Goal: Task Accomplishment & Management: Manage account settings

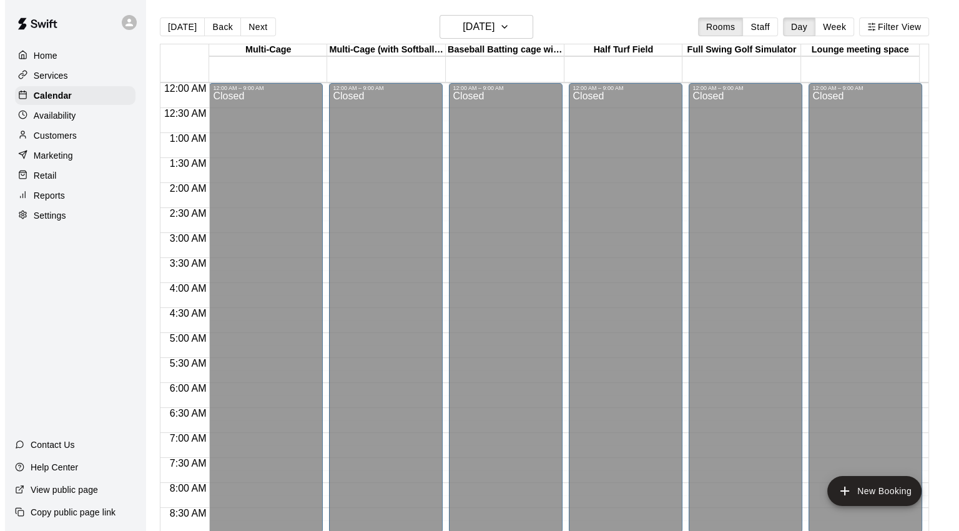
scroll to position [500, 0]
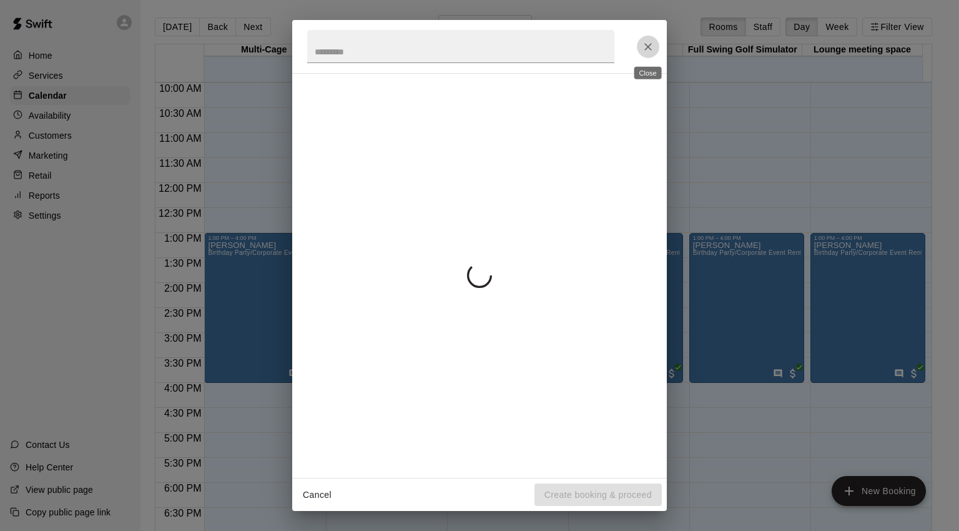
click at [652, 45] on icon "Close" at bounding box center [648, 47] width 12 height 12
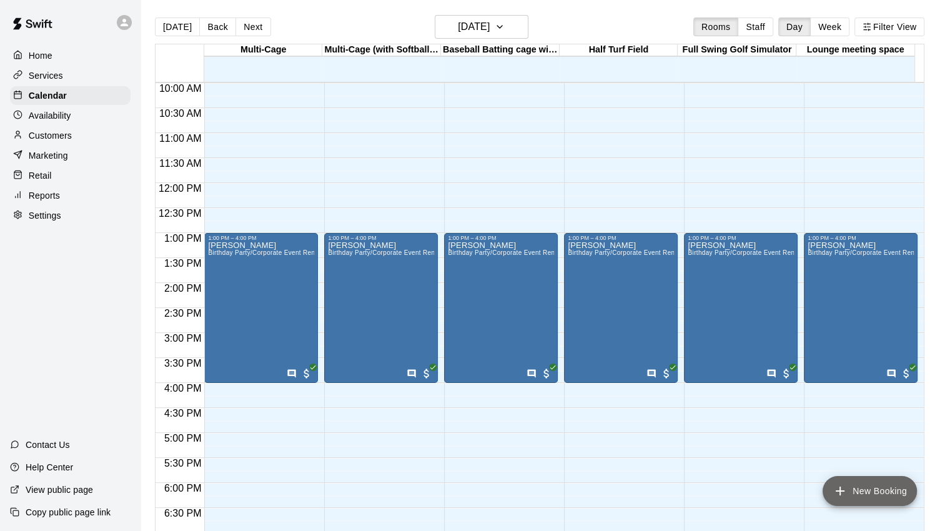
click at [854, 487] on button "New Booking" at bounding box center [870, 491] width 94 height 30
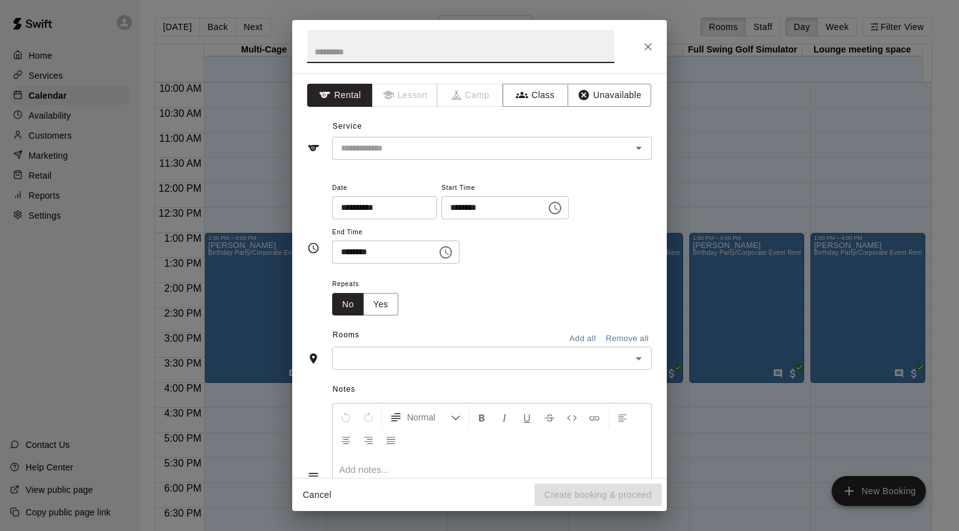
click at [585, 91] on button "Unavailable" at bounding box center [610, 95] width 84 height 23
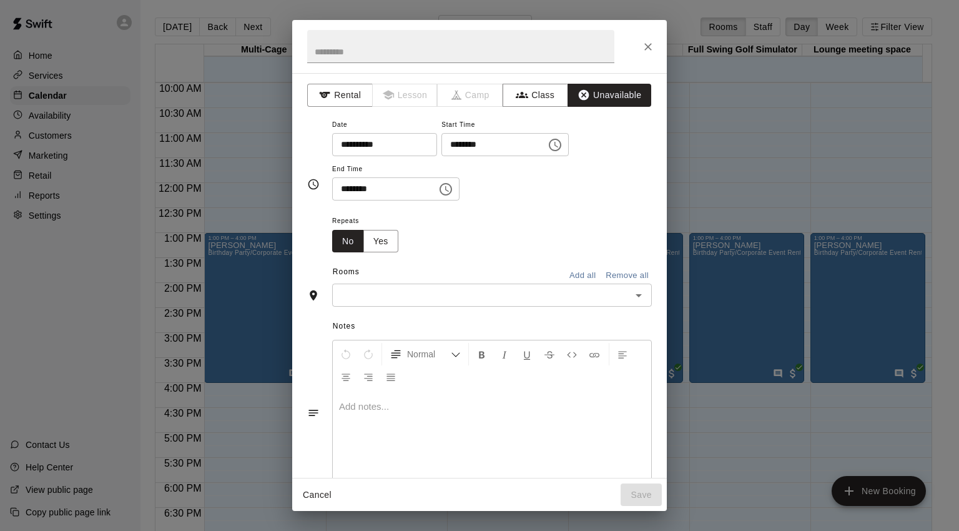
click at [563, 146] on icon "Choose time, selected time is 8:00 PM" at bounding box center [555, 144] width 15 height 15
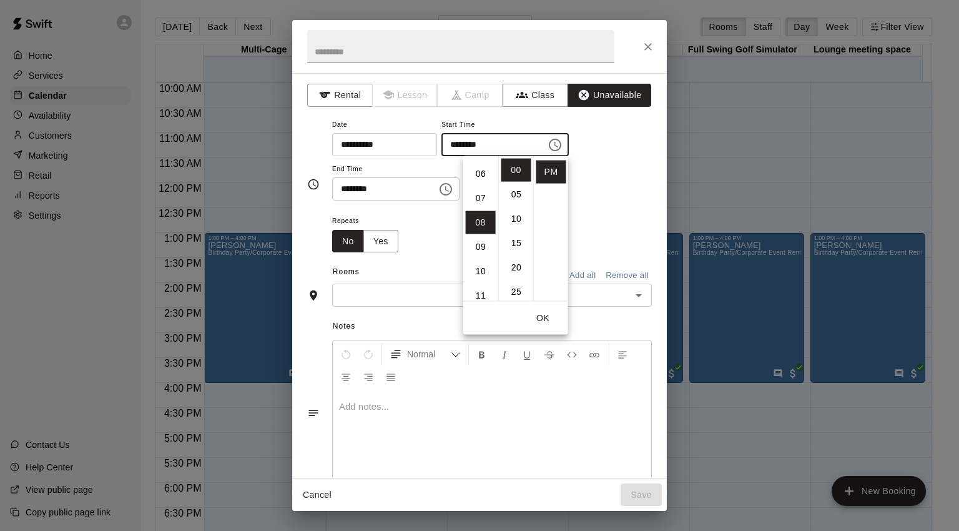
scroll to position [70, 0]
click at [484, 198] on li "04" at bounding box center [481, 197] width 30 height 23
type input "********"
click at [601, 211] on div "**********" at bounding box center [492, 165] width 320 height 97
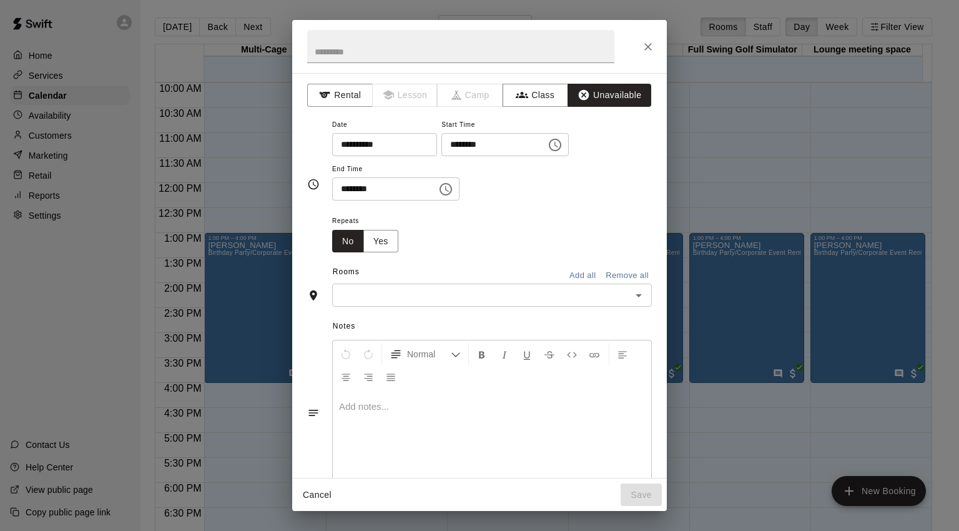
click at [454, 187] on icon "Choose time, selected time is 8:30 PM" at bounding box center [446, 189] width 15 height 15
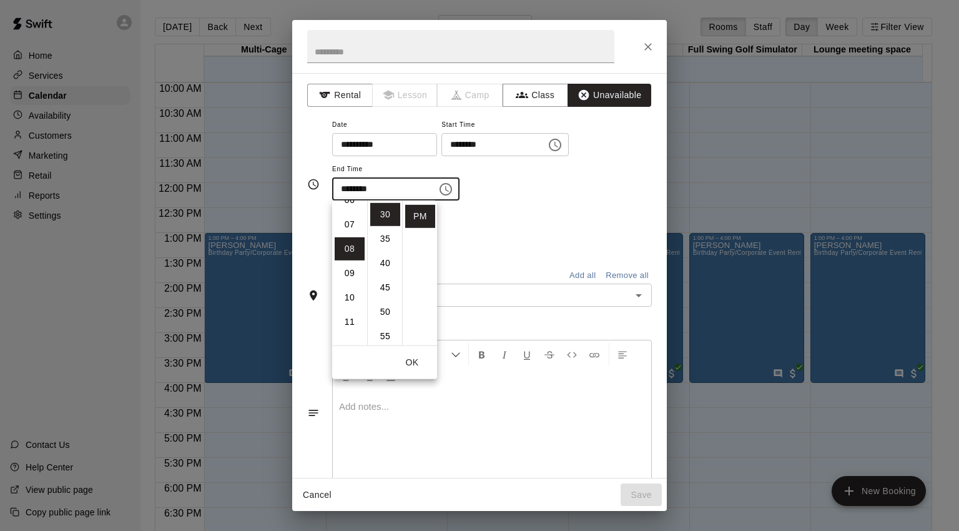
scroll to position [132, 0]
drag, startPoint x: 347, startPoint y: 205, endPoint x: 360, endPoint y: 209, distance: 13.6
click at [347, 204] on li "05" at bounding box center [350, 203] width 30 height 23
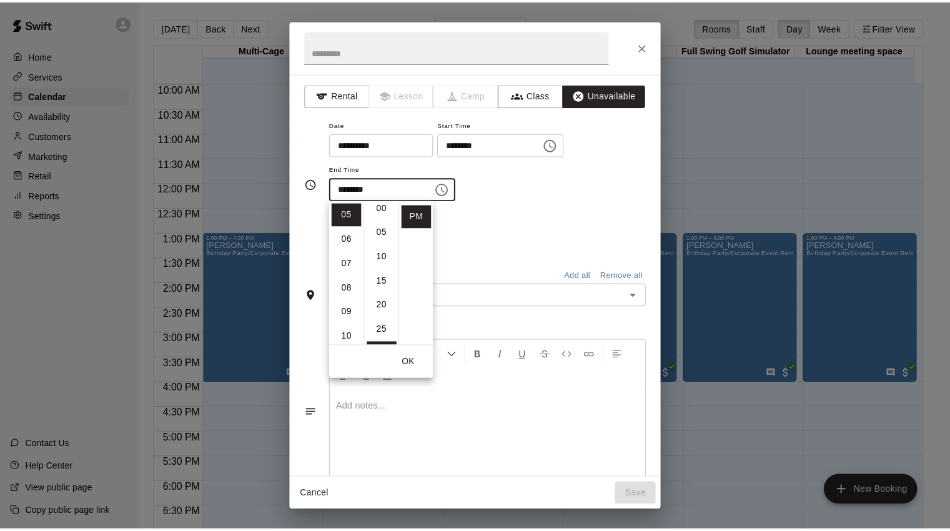
scroll to position [0, 0]
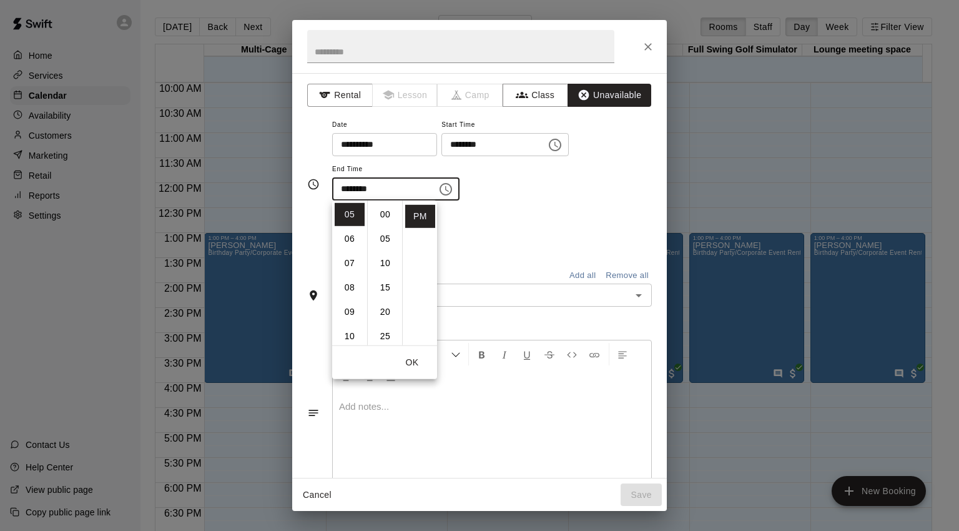
click at [386, 211] on li "00" at bounding box center [385, 214] width 30 height 23
type input "********"
click at [530, 207] on div "**********" at bounding box center [492, 165] width 320 height 97
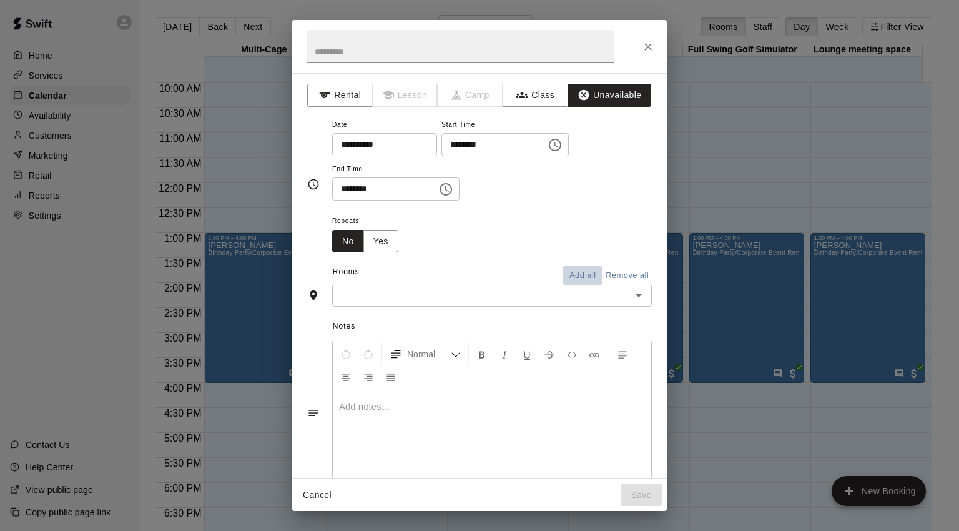
click at [580, 270] on button "Add all" at bounding box center [583, 275] width 40 height 19
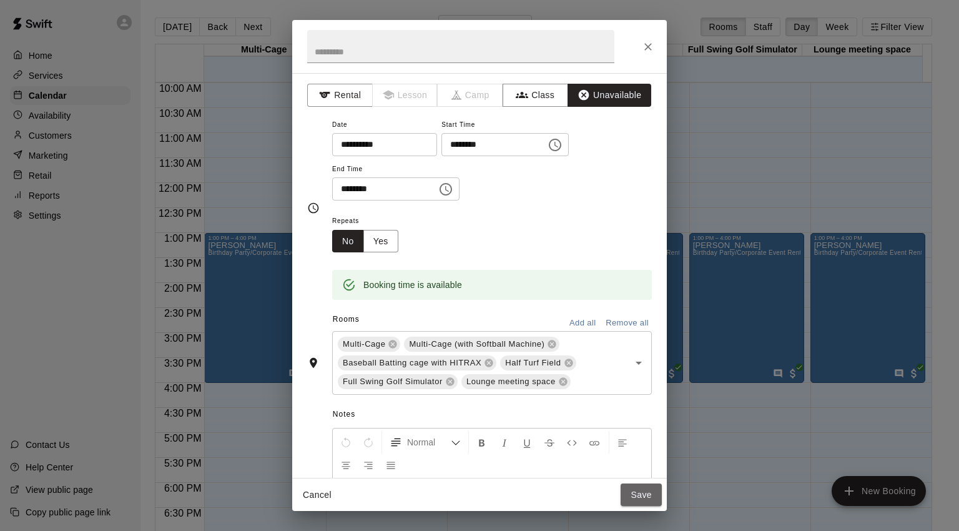
click at [645, 495] on button "Save" at bounding box center [641, 494] width 41 height 23
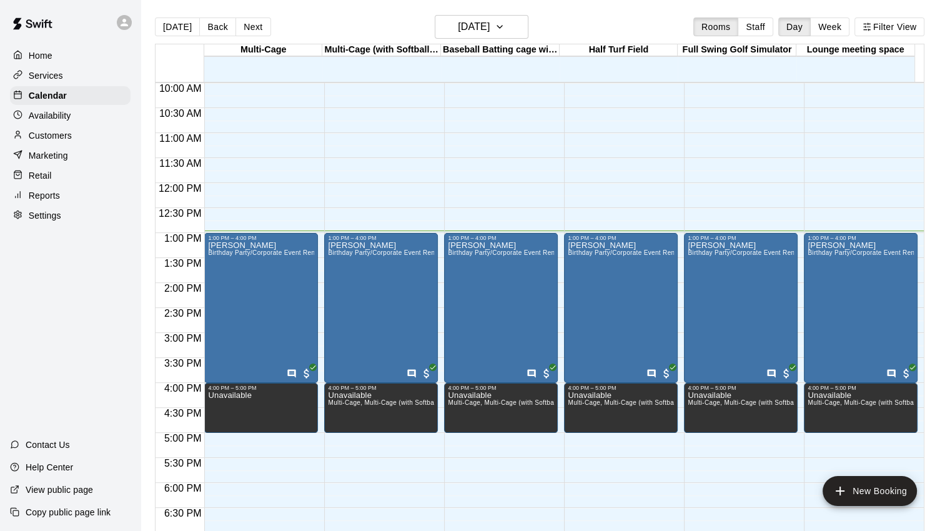
click at [60, 145] on div "Customers" at bounding box center [70, 135] width 121 height 19
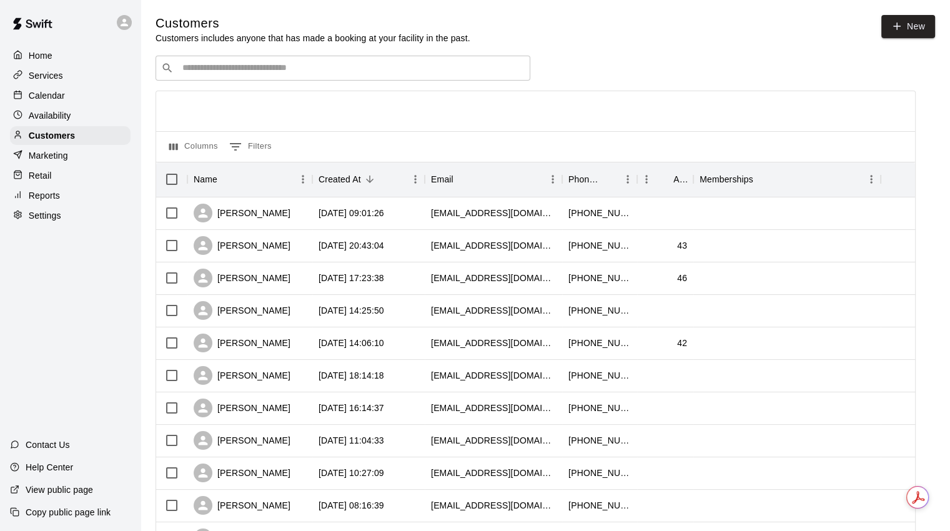
click at [262, 67] on input "Search customers by name or email" at bounding box center [352, 68] width 346 height 12
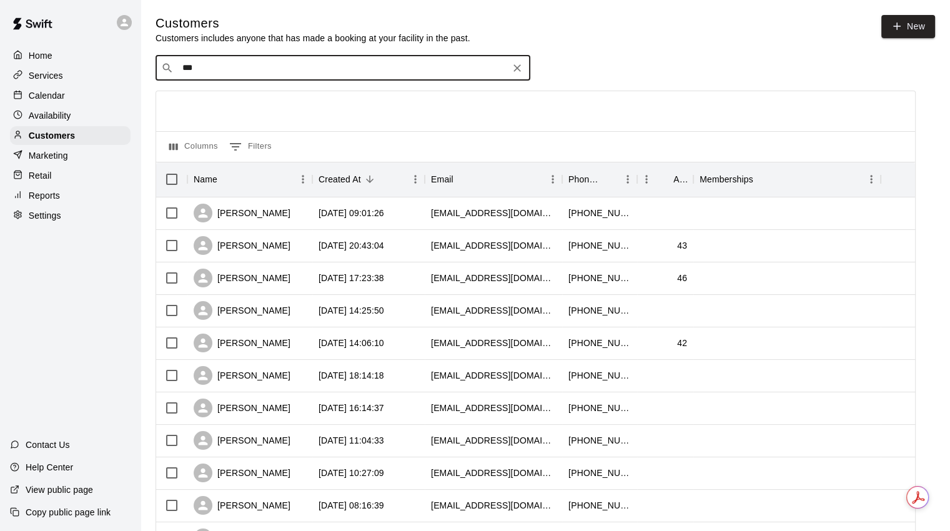
type input "****"
click at [316, 113] on div "[PERSON_NAME] [PERSON_NAME][EMAIL_ADDRESS][DOMAIN_NAME]" at bounding box center [356, 102] width 330 height 27
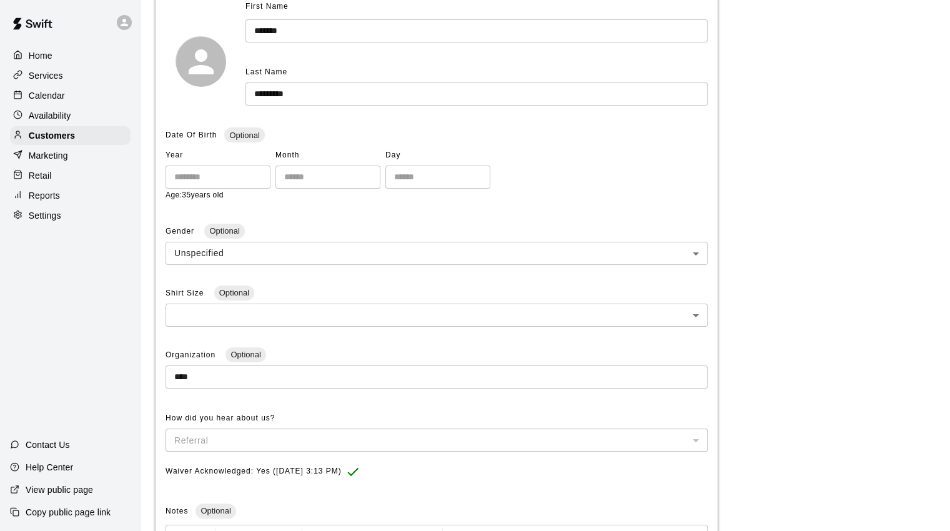
scroll to position [62, 0]
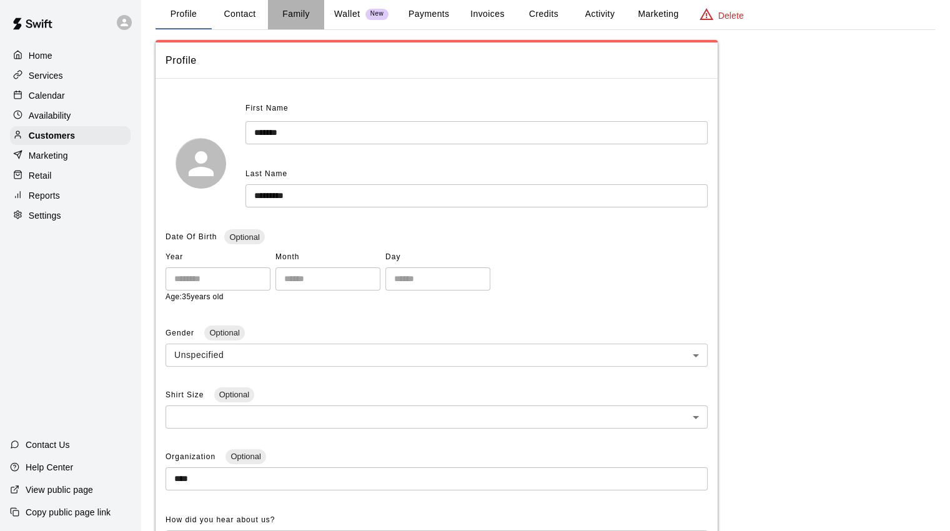
click at [290, 13] on button "Family" at bounding box center [296, 14] width 56 height 30
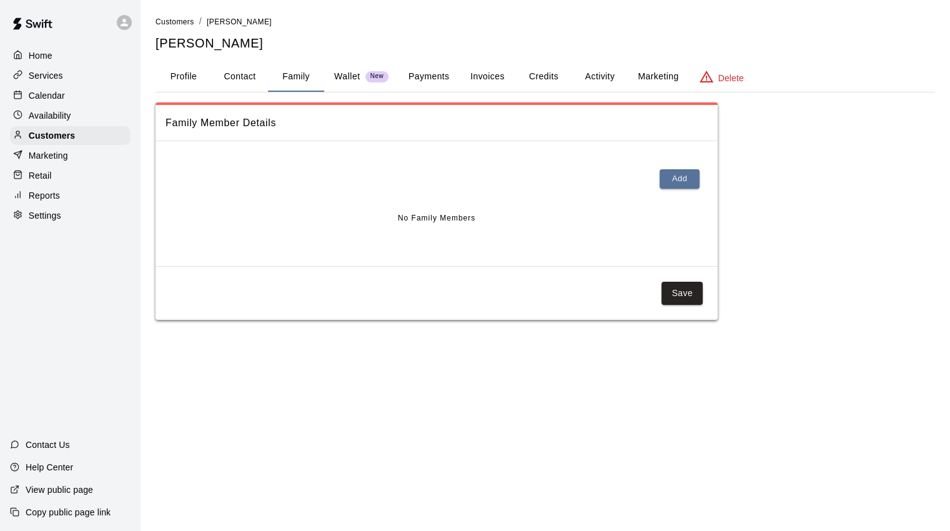
scroll to position [0, 0]
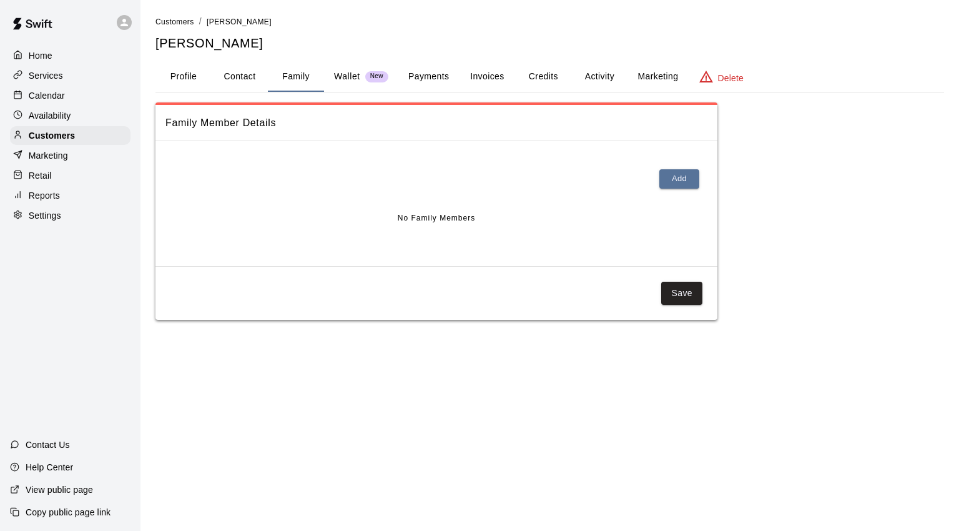
click at [235, 68] on button "Contact" at bounding box center [240, 77] width 56 height 30
select select "**"
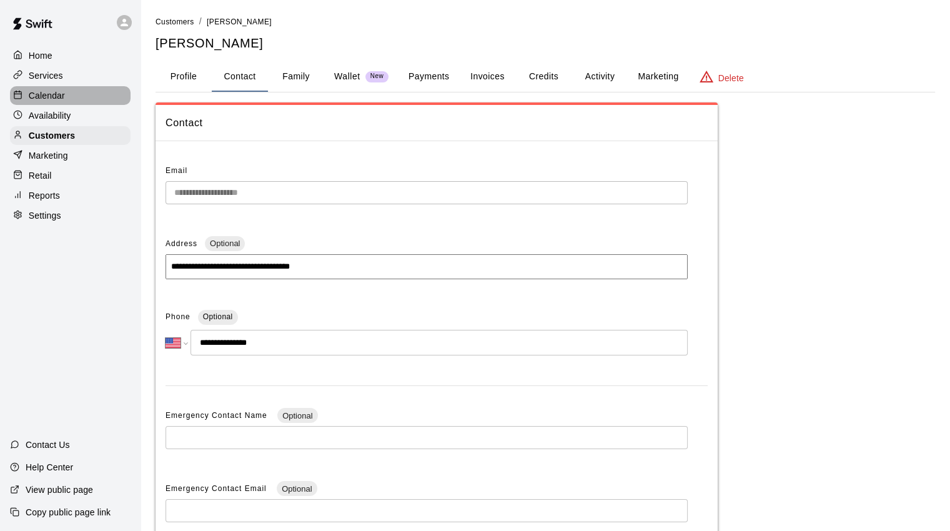
click at [47, 96] on p "Calendar" at bounding box center [47, 95] width 36 height 12
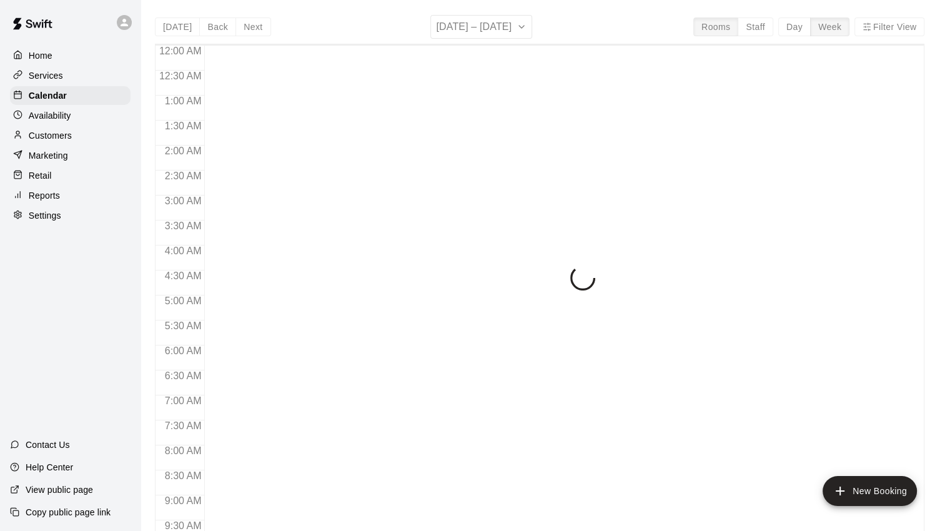
scroll to position [662, 0]
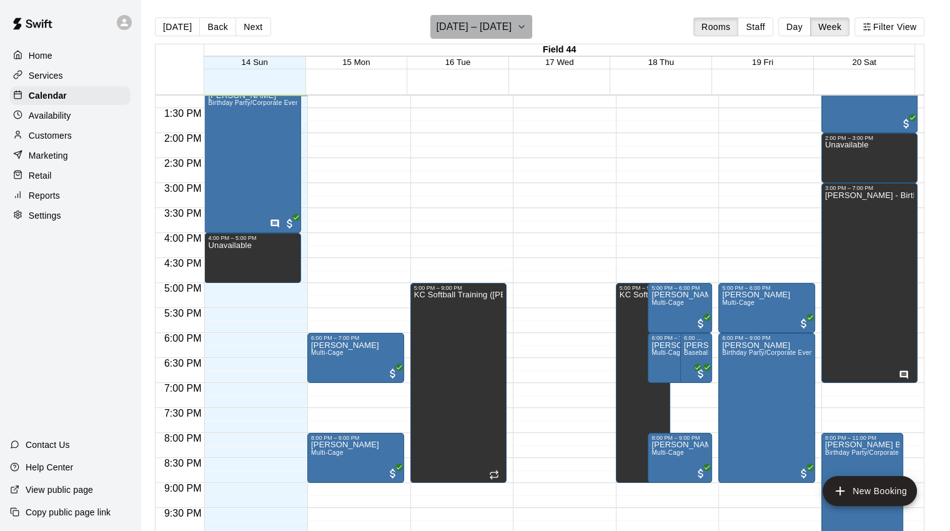
click at [527, 31] on icon "button" at bounding box center [522, 26] width 10 height 15
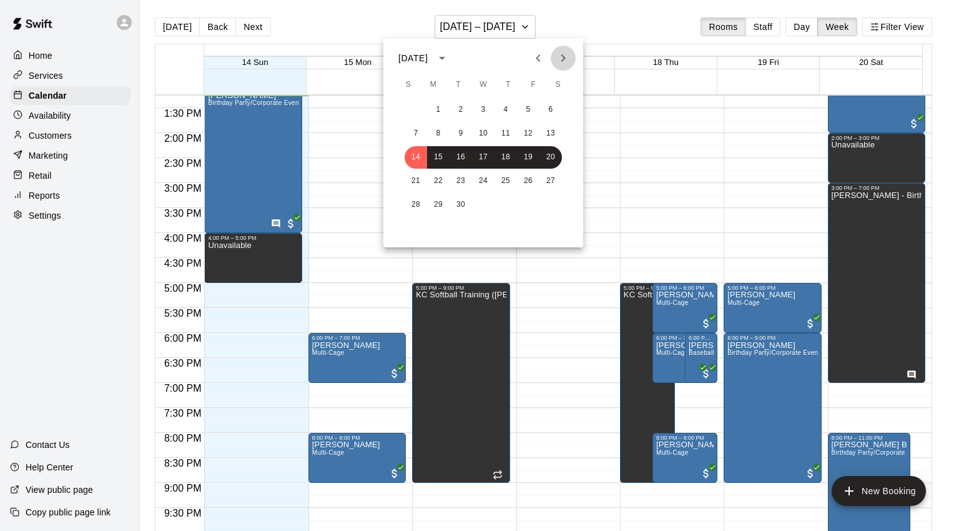
click at [565, 57] on icon "Next month" at bounding box center [563, 58] width 15 height 15
click at [418, 158] on button "12" at bounding box center [416, 157] width 22 height 22
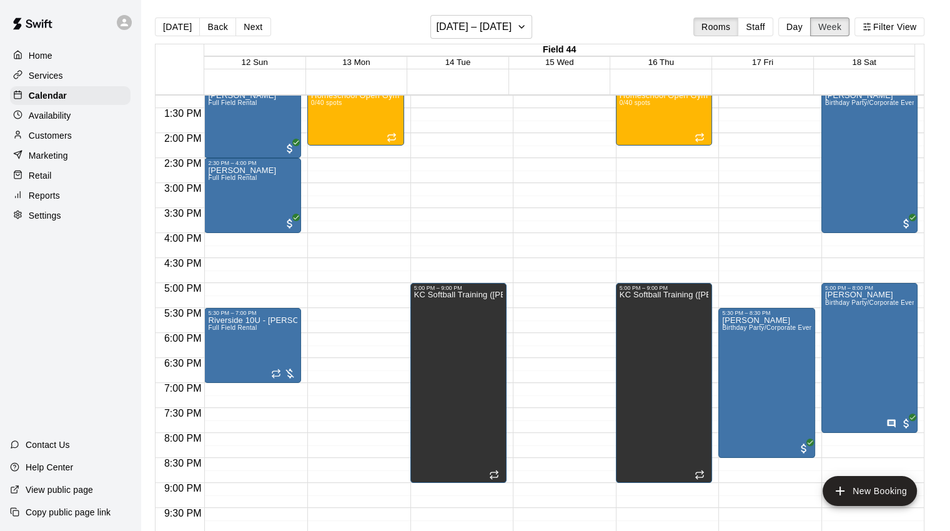
click at [819, 34] on button "Week" at bounding box center [829, 26] width 39 height 19
click at [811, 31] on button "Day" at bounding box center [794, 26] width 32 height 19
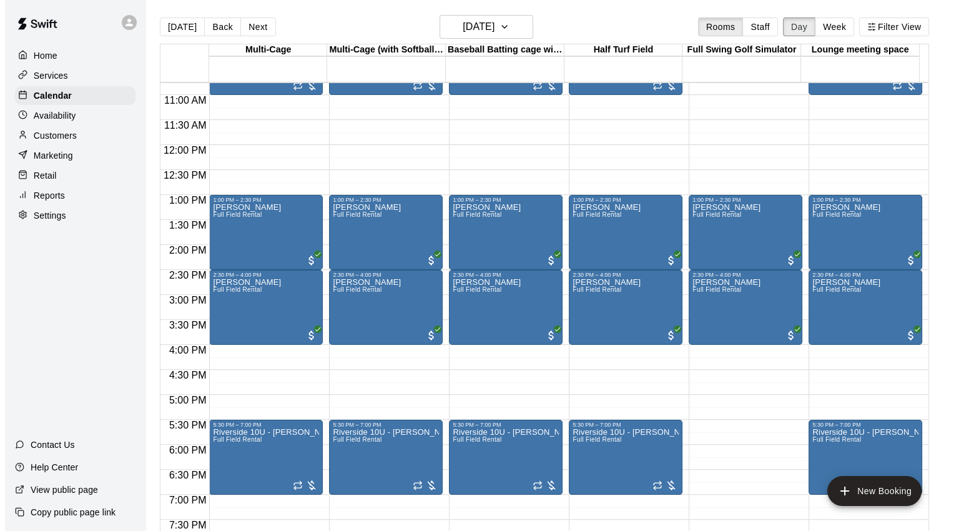
scroll to position [475, 0]
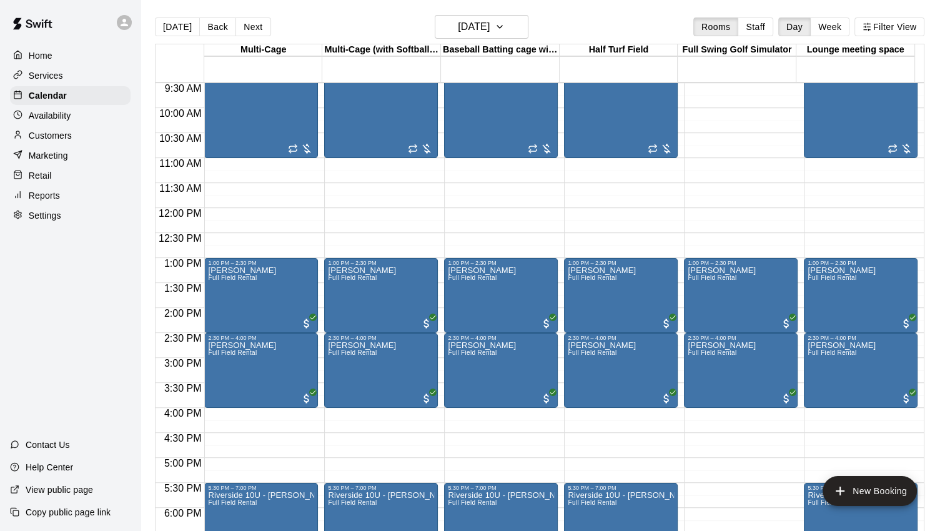
click at [256, 319] on div "[PERSON_NAME] Full Field Rental" at bounding box center [242, 531] width 68 height 531
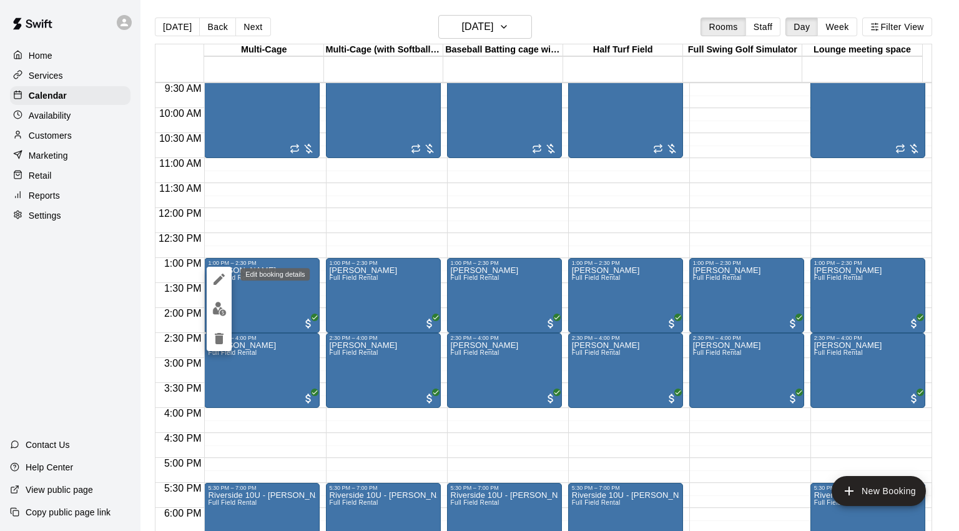
click at [220, 279] on icon "edit" at bounding box center [219, 279] width 11 height 11
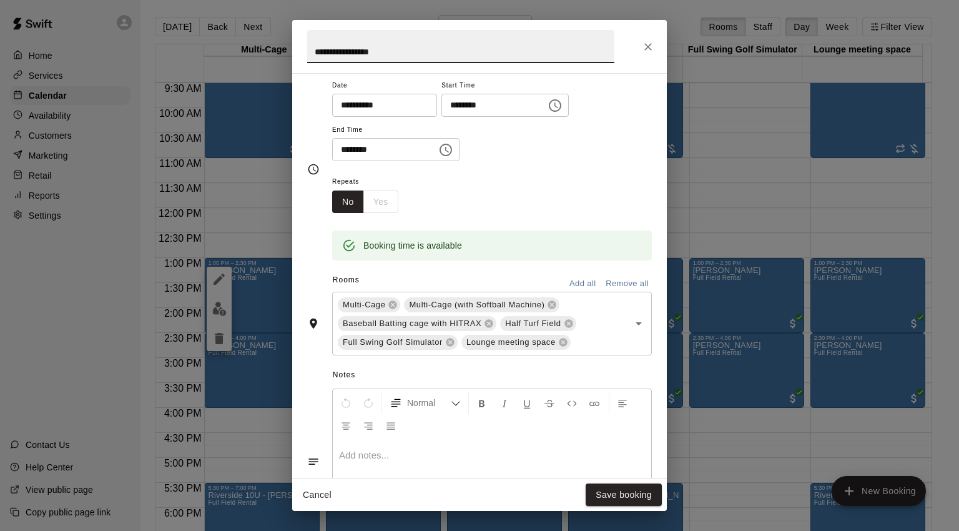
scroll to position [250, 0]
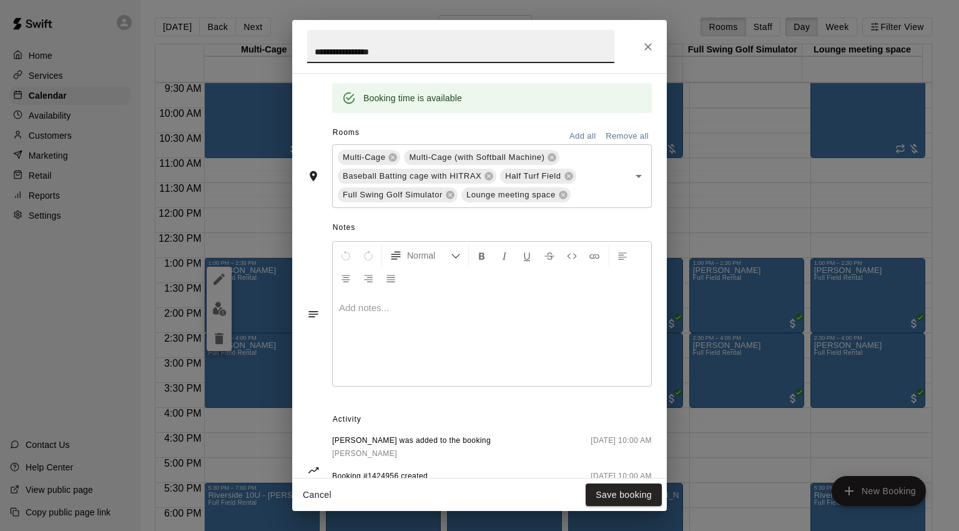
click at [387, 317] on div at bounding box center [492, 339] width 319 height 94
click at [647, 41] on icon "Close" at bounding box center [648, 47] width 12 height 12
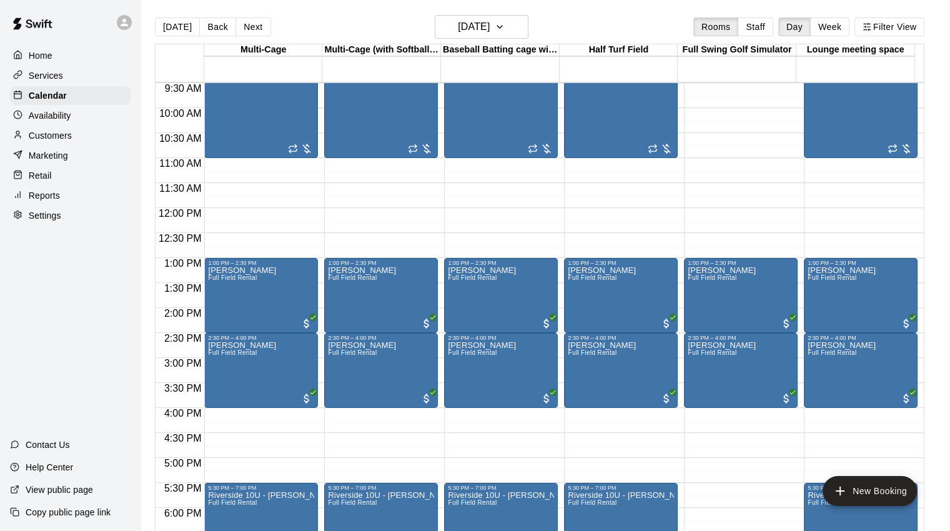
click at [61, 139] on p "Customers" at bounding box center [50, 135] width 43 height 12
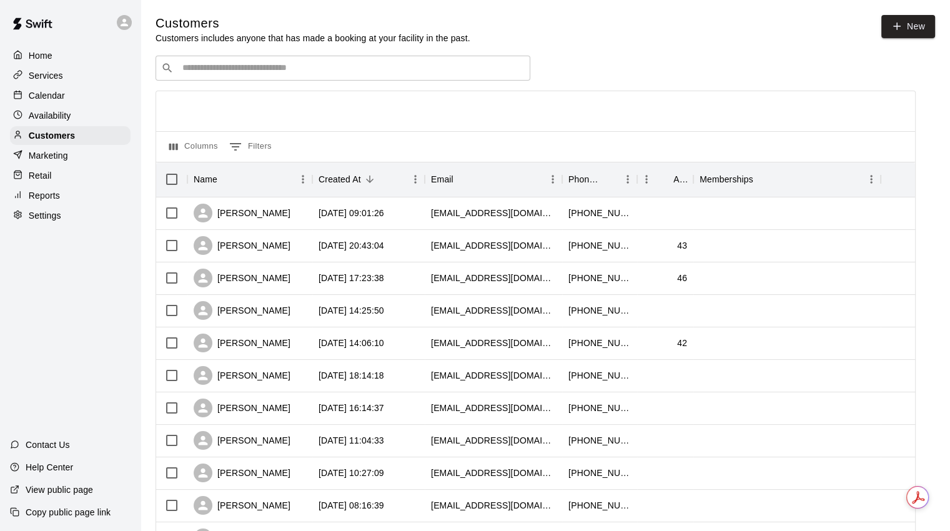
click at [267, 71] on input "Search customers by name or email" at bounding box center [352, 68] width 346 height 12
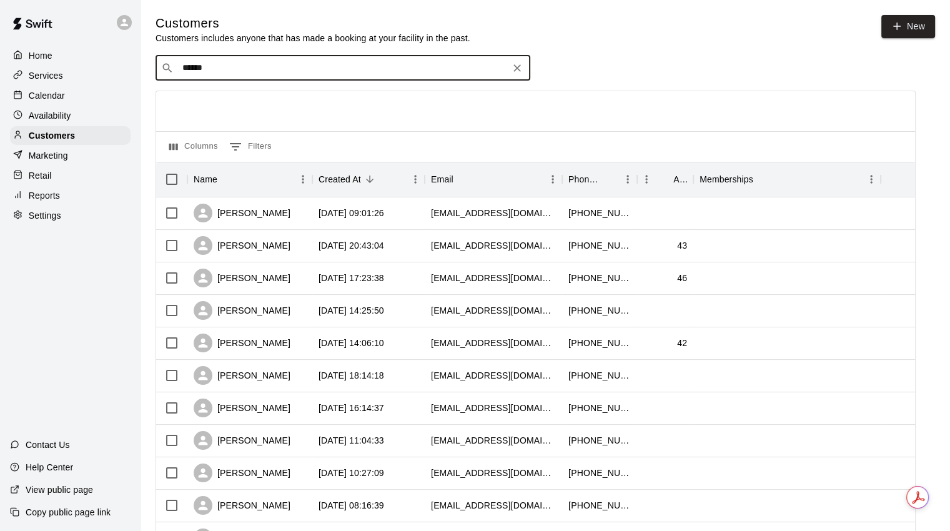
type input "*******"
click at [273, 101] on div "[PERSON_NAME] [PERSON_NAME][EMAIL_ADDRESS][DOMAIN_NAME]" at bounding box center [356, 102] width 330 height 27
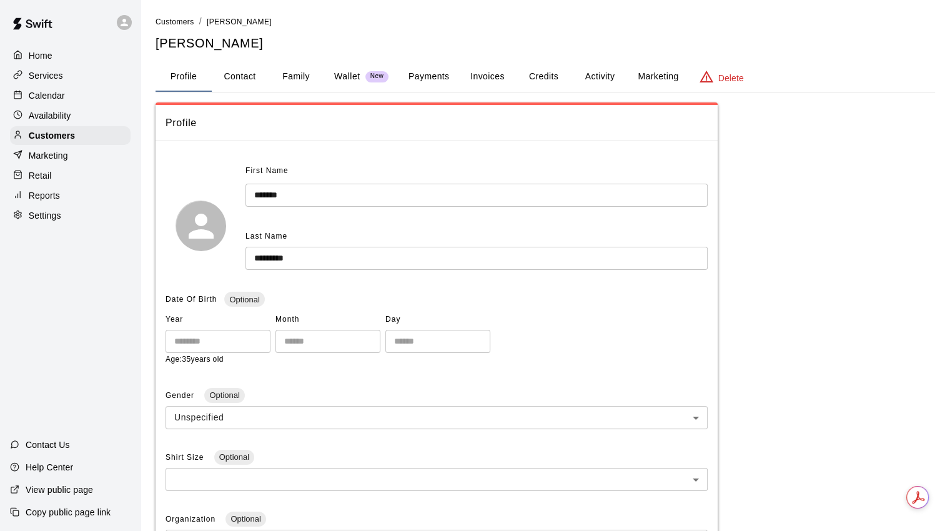
click at [487, 76] on button "Invoices" at bounding box center [487, 77] width 56 height 30
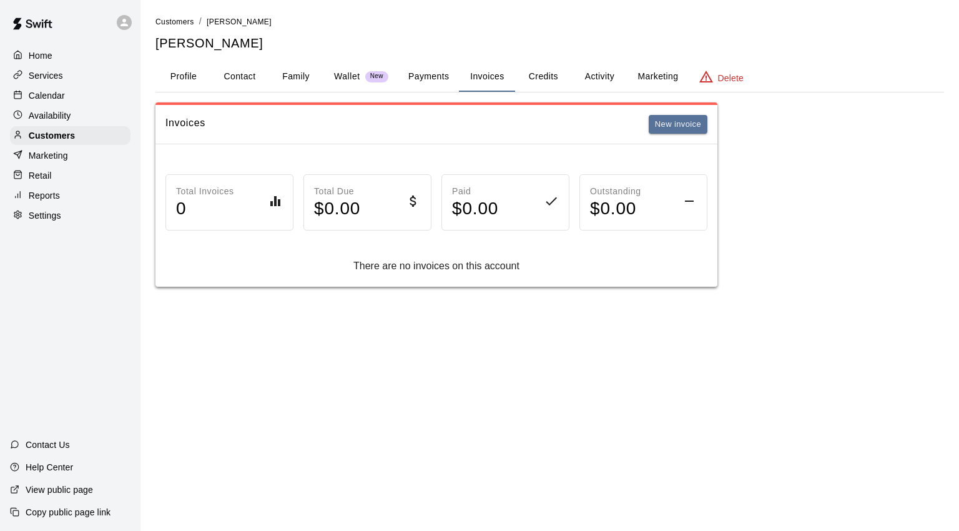
click at [697, 126] on button "New invoice" at bounding box center [678, 124] width 59 height 19
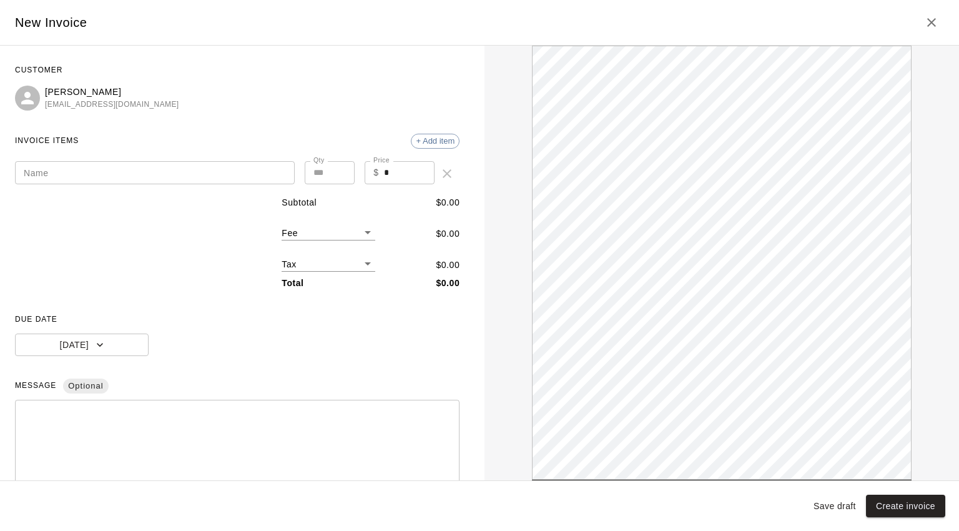
click at [48, 173] on input "Name" at bounding box center [155, 172] width 280 height 23
type input "**********"
click at [386, 172] on input "*" at bounding box center [409, 172] width 51 height 23
drag, startPoint x: 402, startPoint y: 168, endPoint x: 329, endPoint y: 169, distance: 73.7
click at [332, 170] on div "**********" at bounding box center [237, 173] width 445 height 25
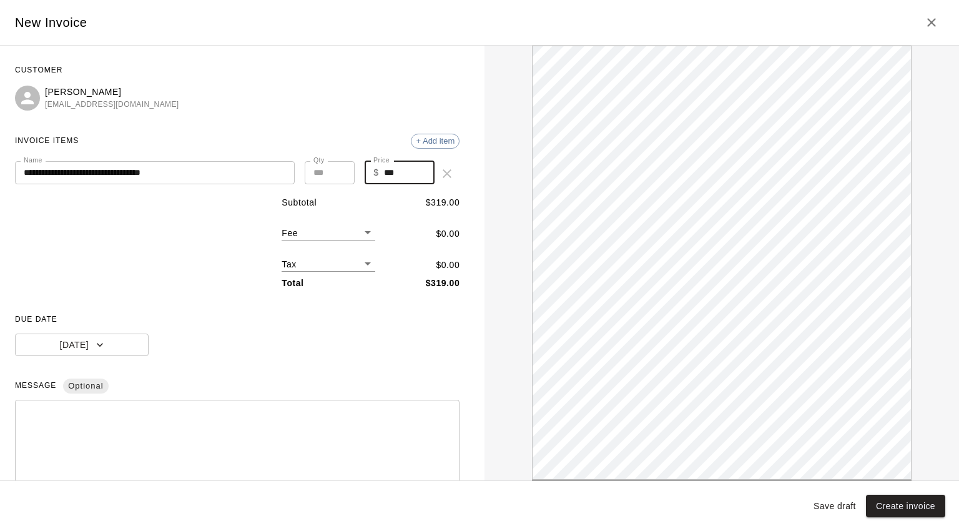
type input "***"
click at [438, 142] on span "+ Add item" at bounding box center [435, 140] width 47 height 9
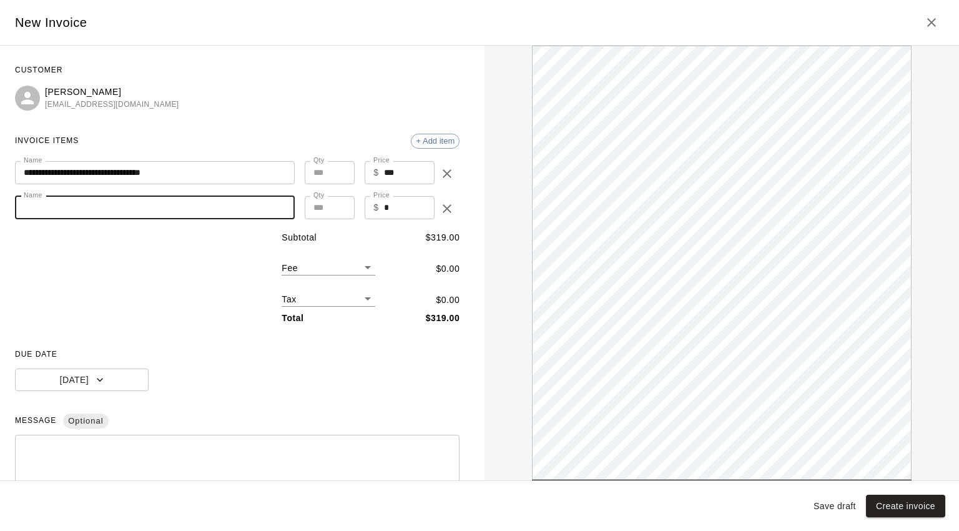
click at [59, 209] on input "Name" at bounding box center [155, 207] width 280 height 23
type input "**********"
drag, startPoint x: 395, startPoint y: 208, endPoint x: 332, endPoint y: 212, distance: 63.2
click at [332, 212] on div "**********" at bounding box center [237, 208] width 445 height 25
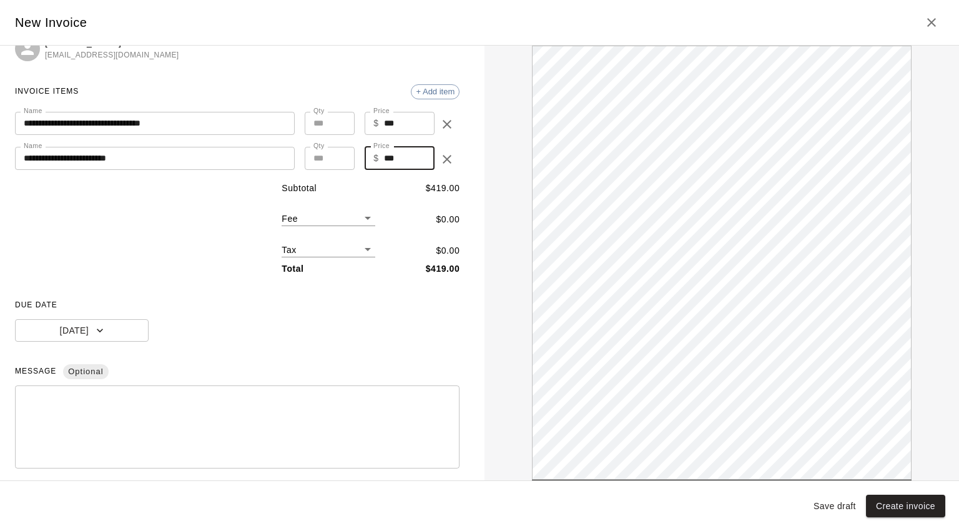
scroll to position [120, 0]
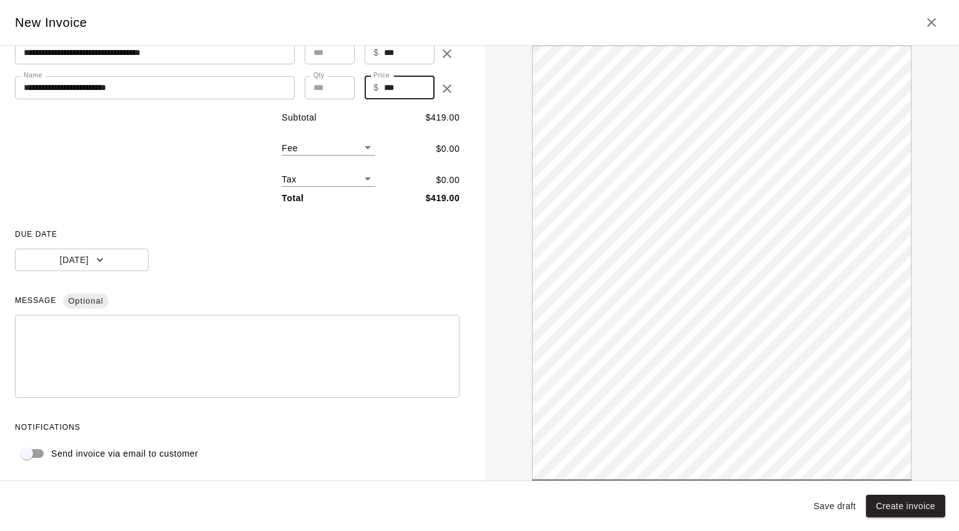
type input "***"
click at [171, 336] on textarea at bounding box center [237, 356] width 427 height 62
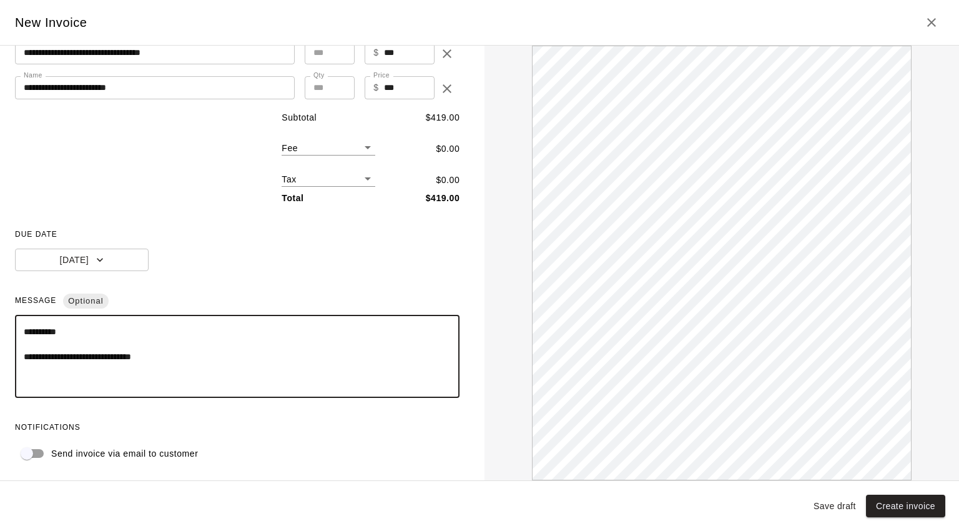
scroll to position [0, 0]
type textarea "**********"
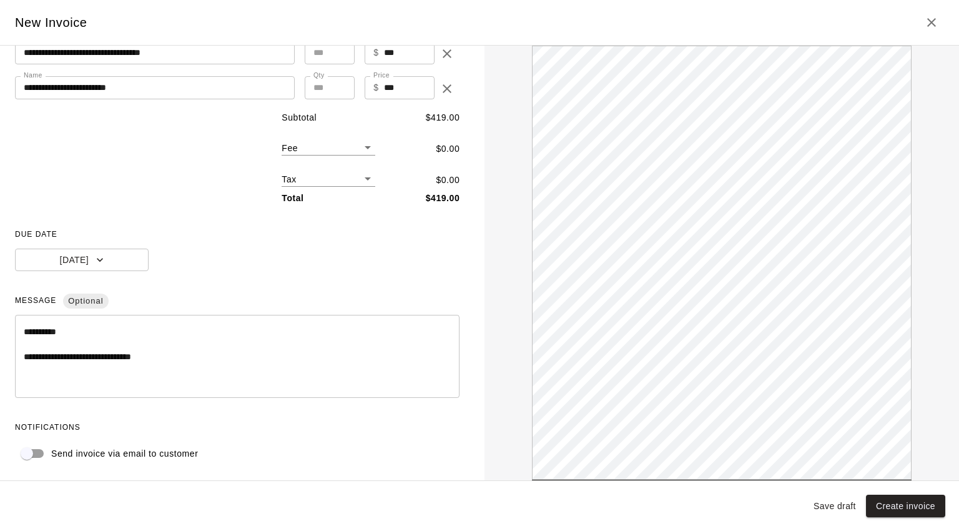
click at [72, 452] on div "Send invoice via email to customer" at bounding box center [237, 454] width 445 height 24
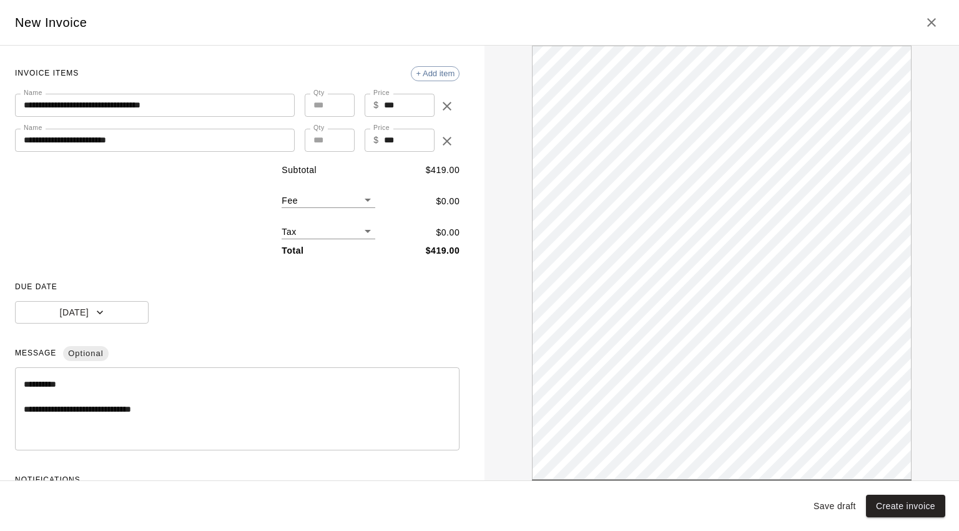
scroll to position [120, 0]
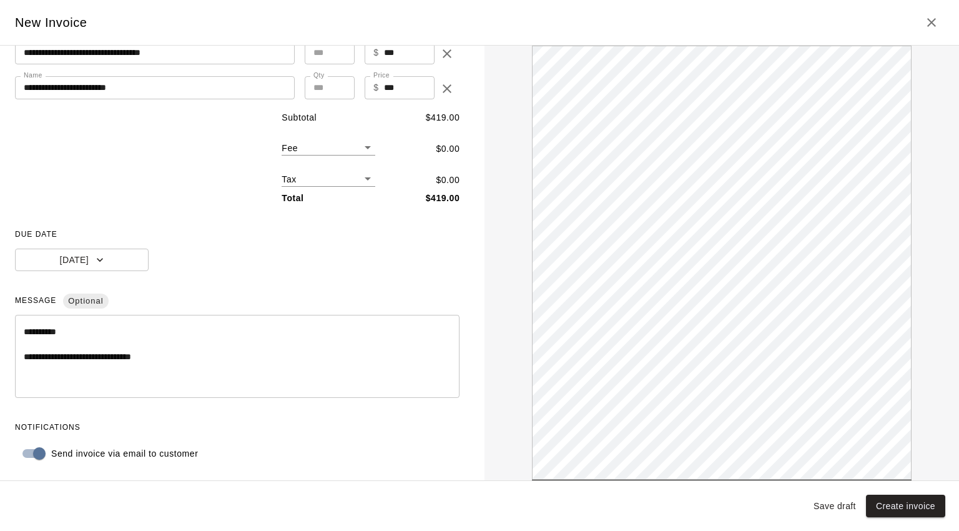
click at [907, 508] on button "Create invoice" at bounding box center [905, 506] width 79 height 23
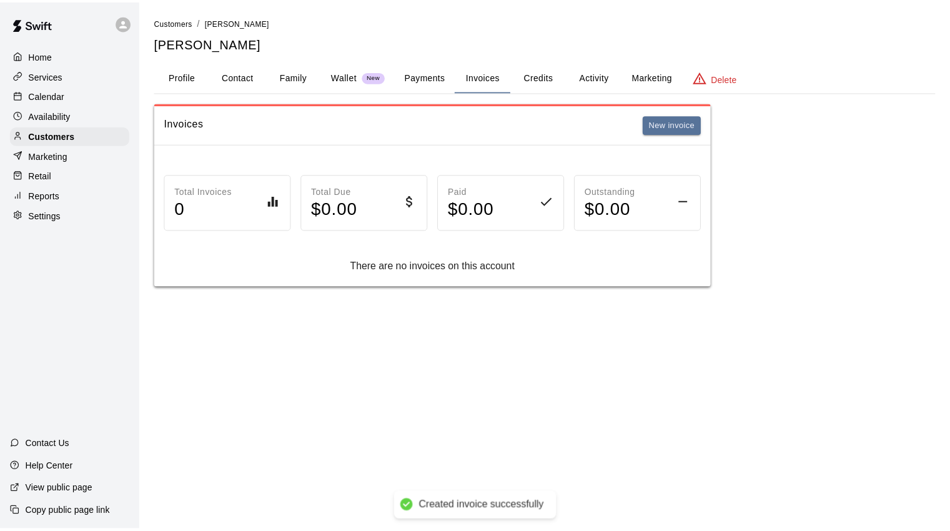
scroll to position [0, 0]
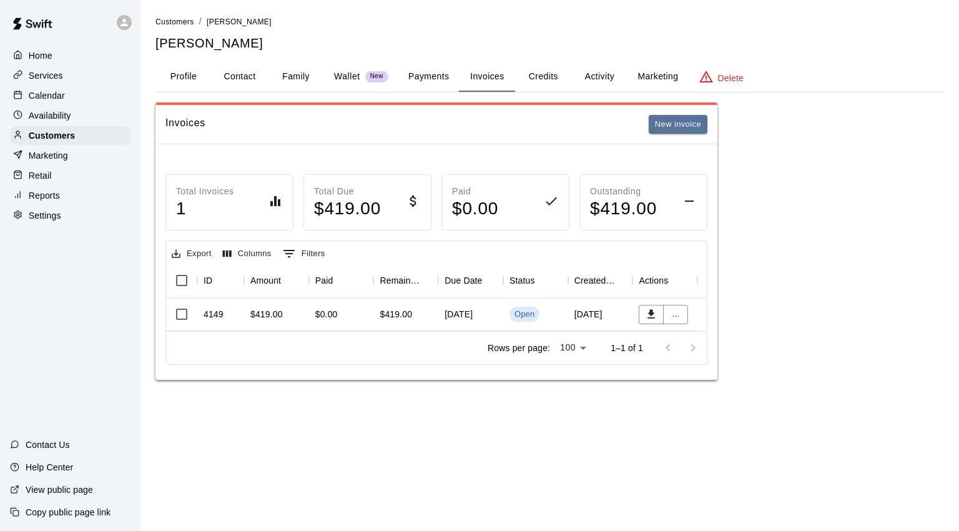
click at [588, 313] on div "[DATE]" at bounding box center [600, 315] width 65 height 32
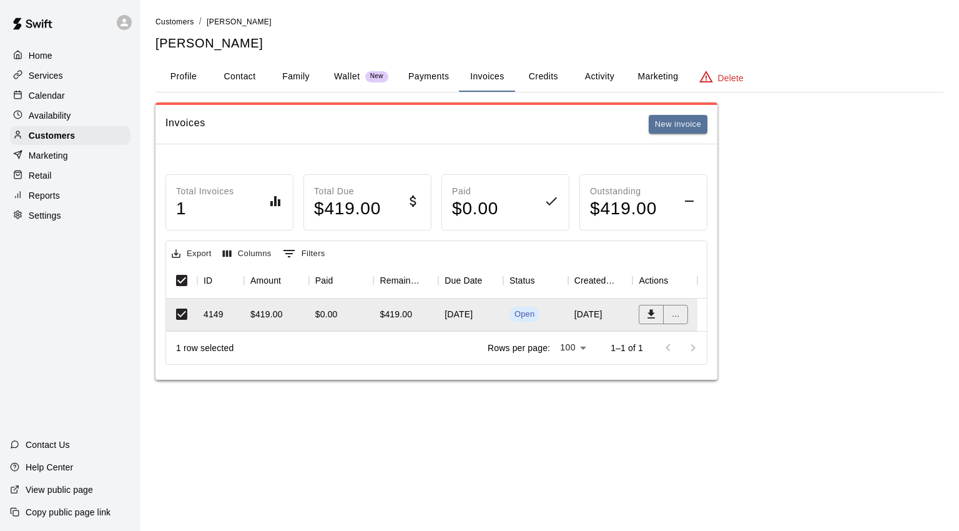
click at [52, 97] on p "Calendar" at bounding box center [47, 95] width 36 height 12
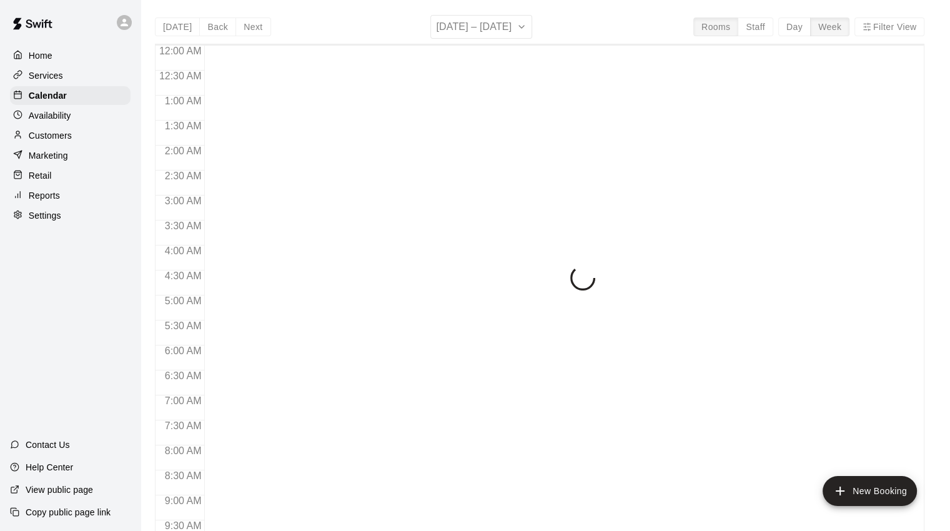
scroll to position [670, 0]
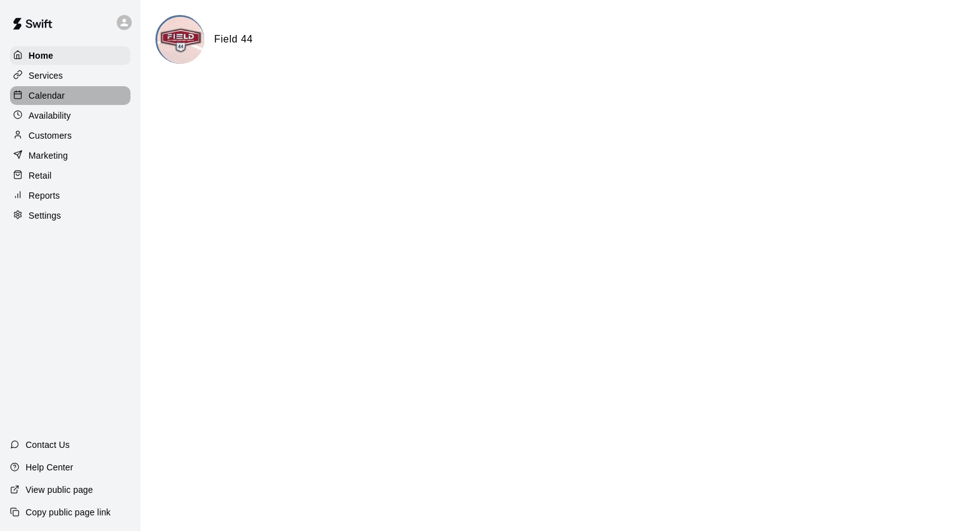
click at [56, 93] on p "Calendar" at bounding box center [47, 95] width 36 height 12
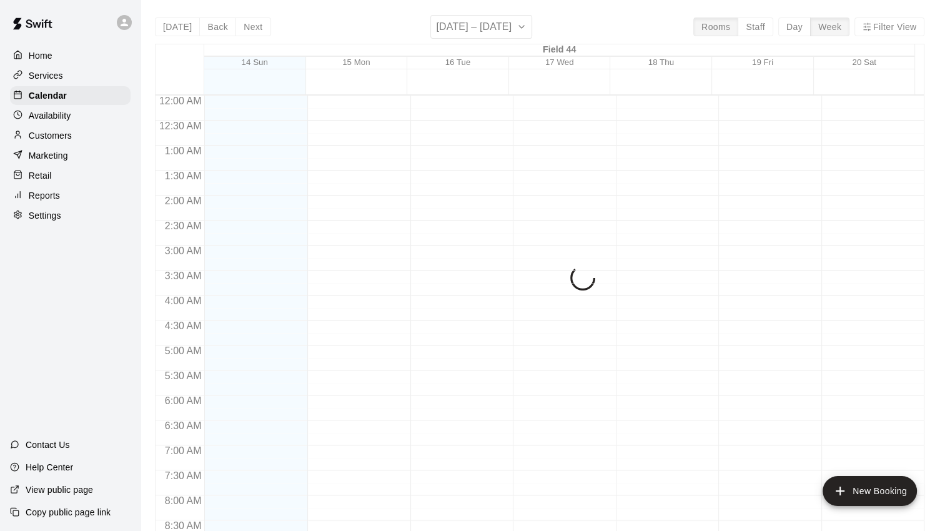
scroll to position [645, 0]
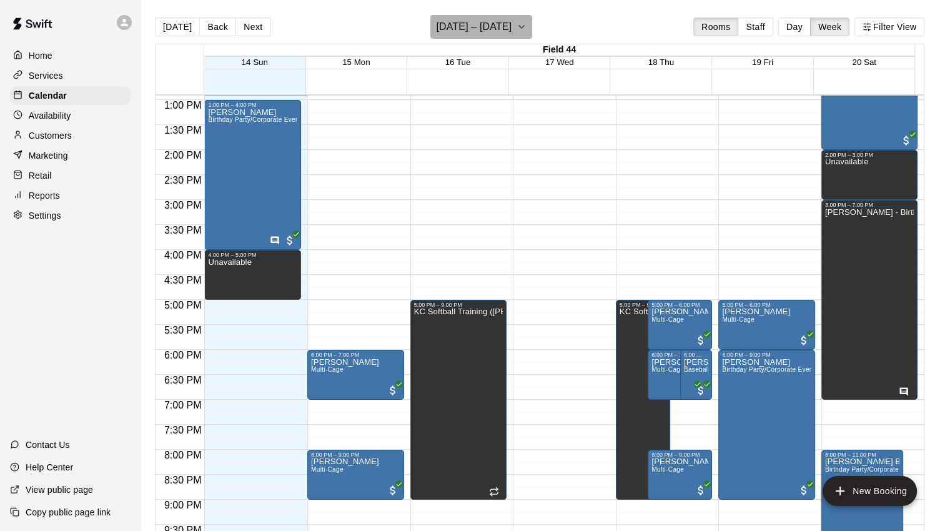
click at [532, 24] on button "[DATE] – [DATE]" at bounding box center [481, 27] width 102 height 24
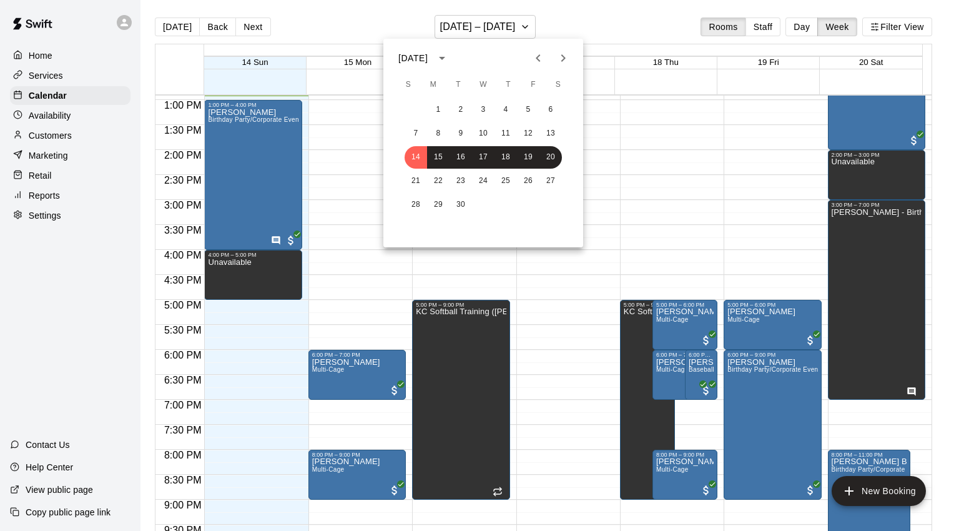
click at [801, 23] on div at bounding box center [479, 265] width 959 height 531
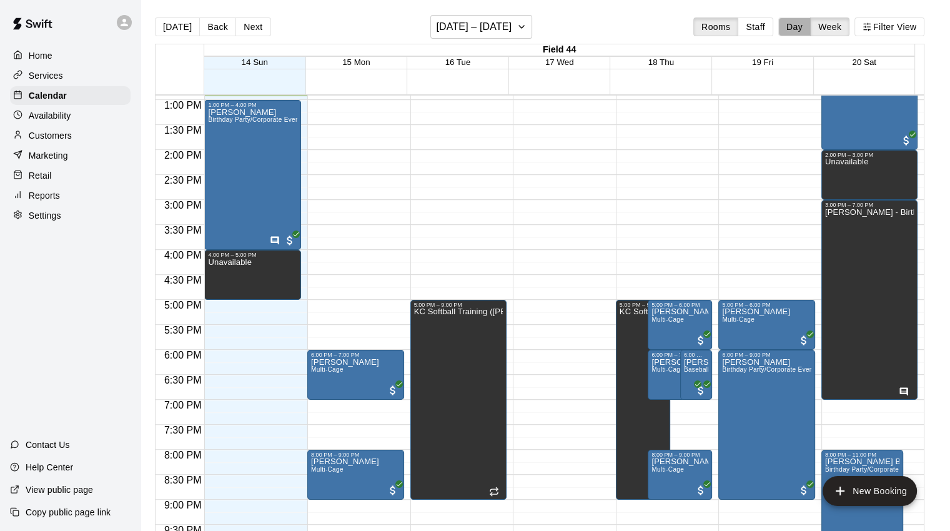
click at [805, 29] on button "Day" at bounding box center [794, 26] width 32 height 19
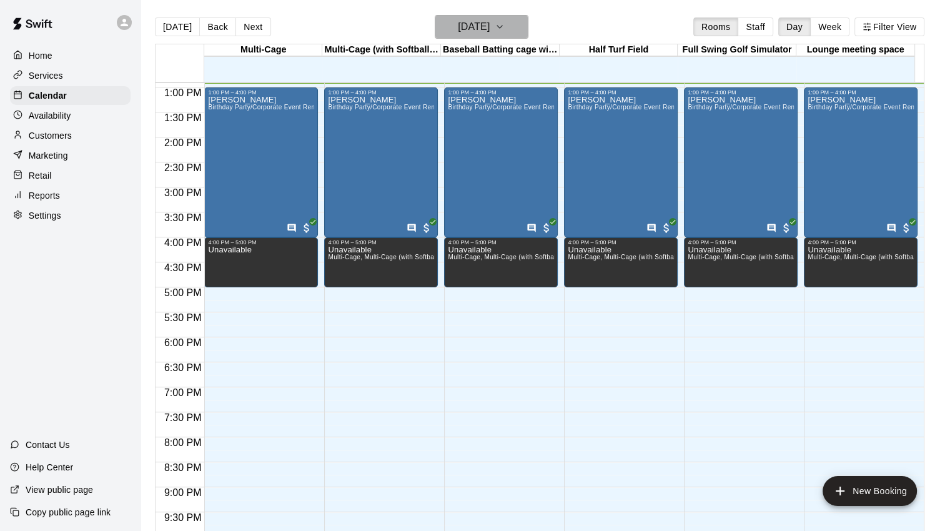
click at [505, 21] on icon "button" at bounding box center [500, 26] width 10 height 15
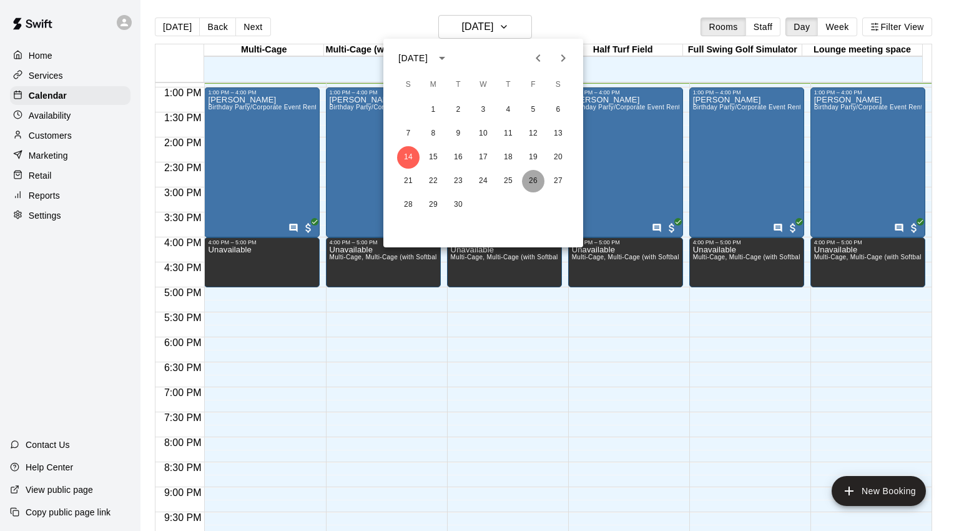
click at [535, 181] on button "26" at bounding box center [533, 181] width 22 height 22
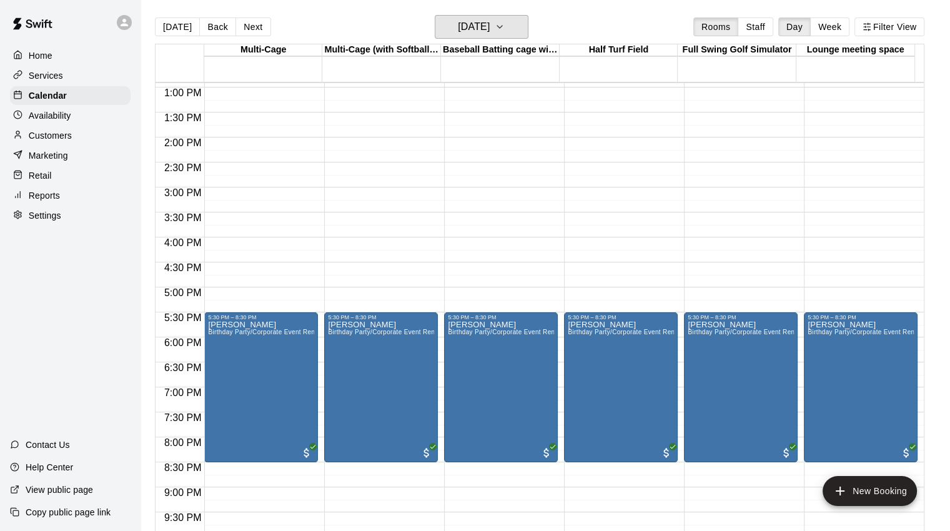
click at [510, 23] on button "Friday Sep 26" at bounding box center [482, 27] width 94 height 24
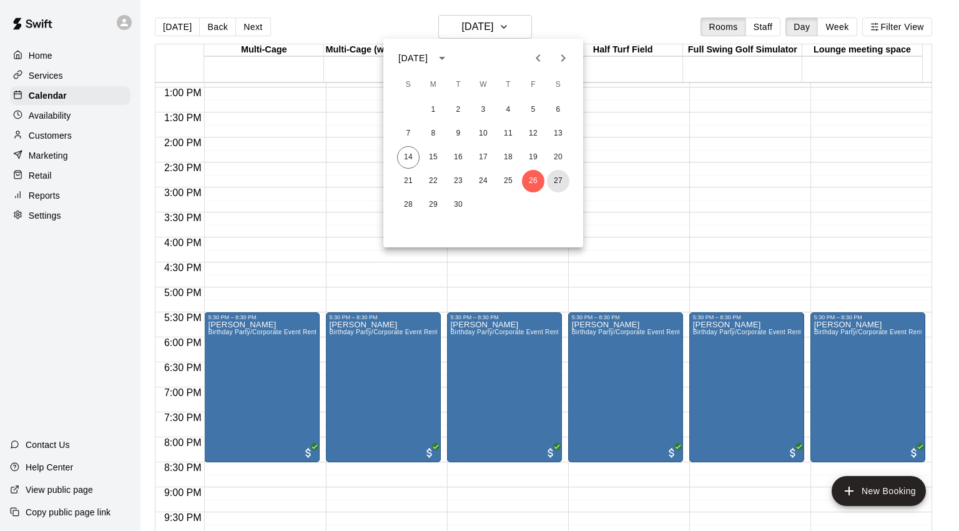
click at [555, 178] on button "27" at bounding box center [558, 181] width 22 height 22
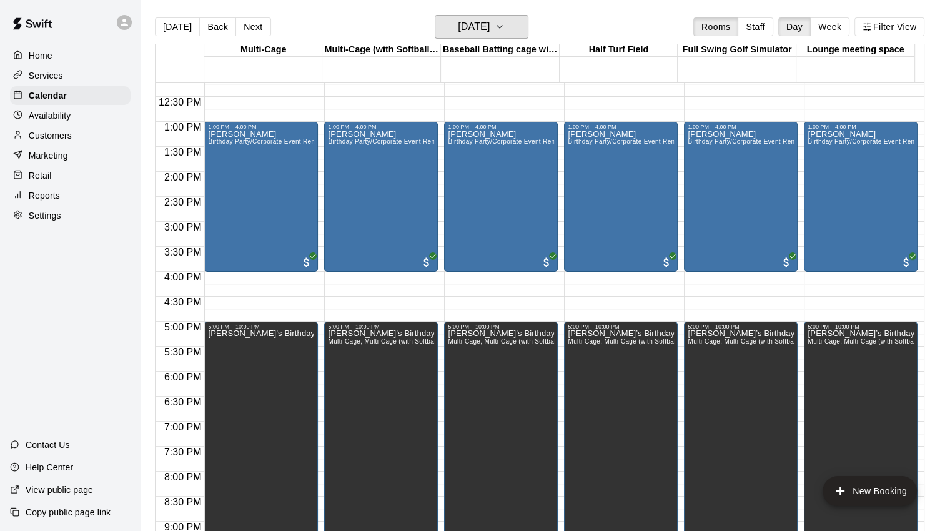
scroll to position [520, 0]
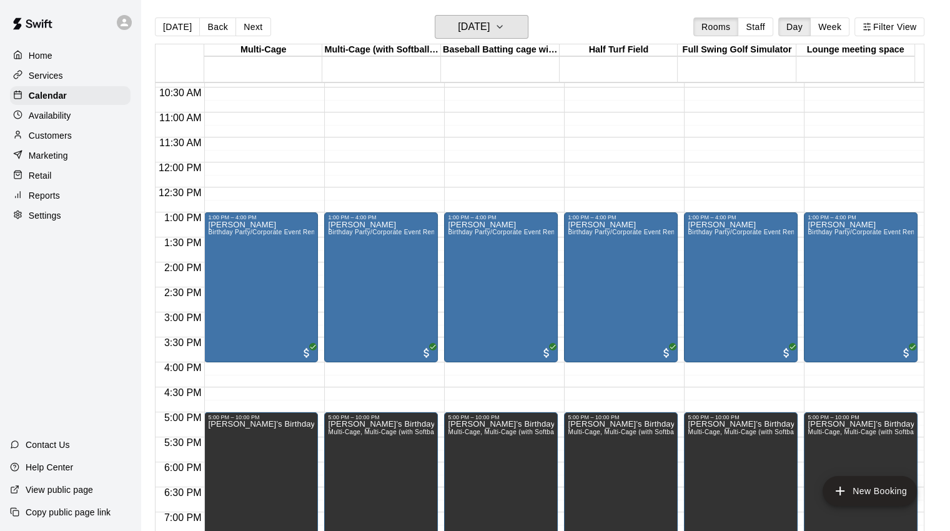
click at [490, 29] on h6 "Saturday Sep 27" at bounding box center [474, 26] width 32 height 17
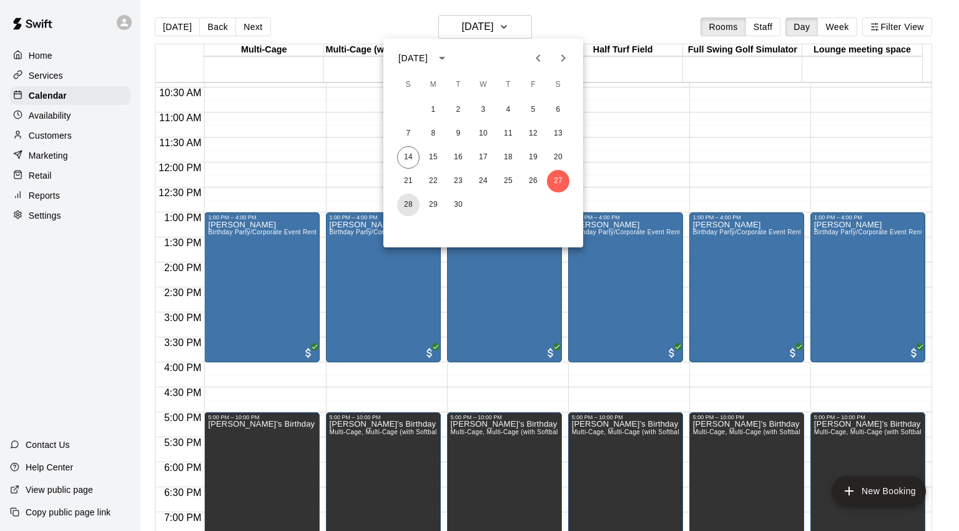
drag, startPoint x: 410, startPoint y: 208, endPoint x: 441, endPoint y: 197, distance: 32.6
click at [410, 208] on button "28" at bounding box center [408, 205] width 22 height 22
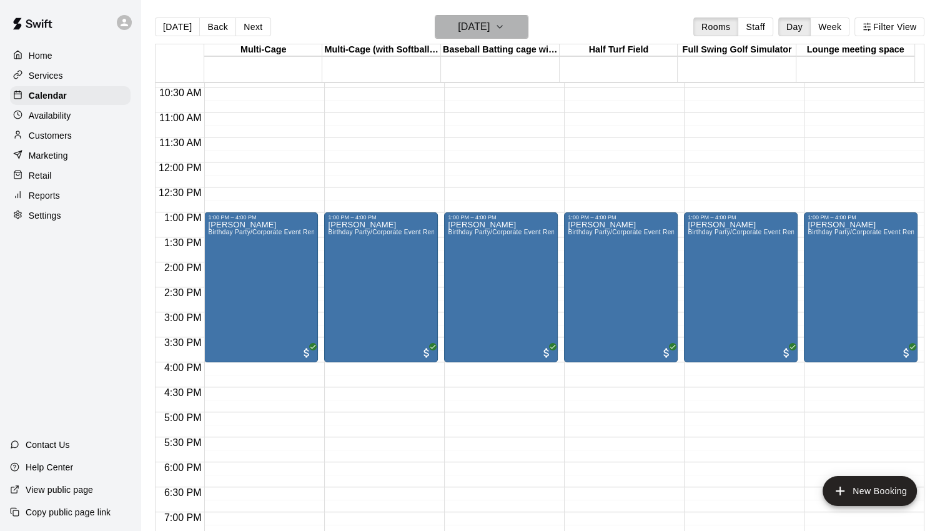
click at [526, 31] on button "Sunday Sep 28" at bounding box center [482, 27] width 94 height 24
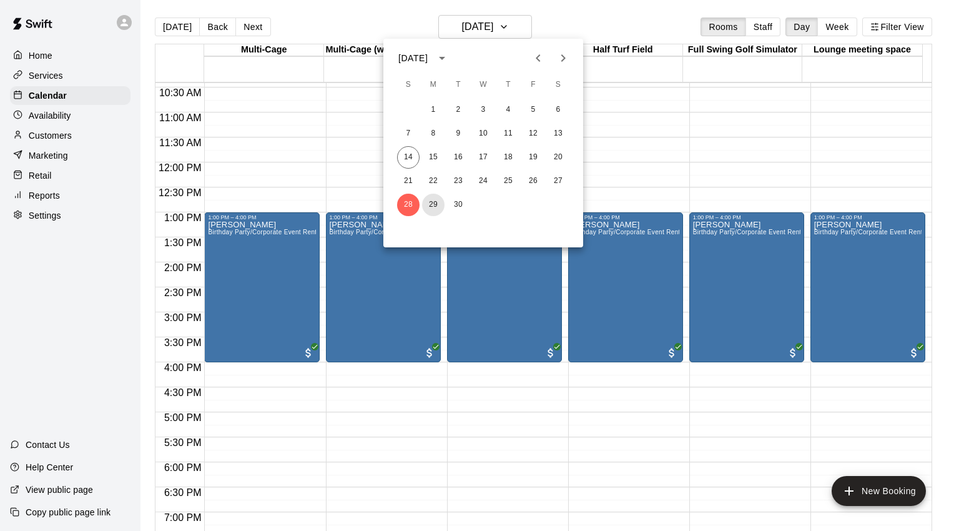
click at [435, 206] on button "29" at bounding box center [433, 205] width 22 height 22
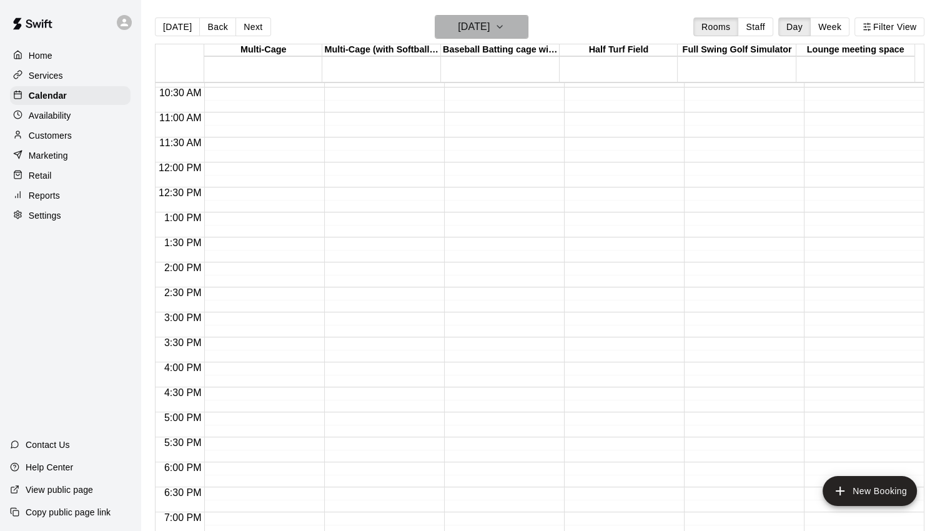
click at [505, 23] on icon "button" at bounding box center [500, 26] width 10 height 15
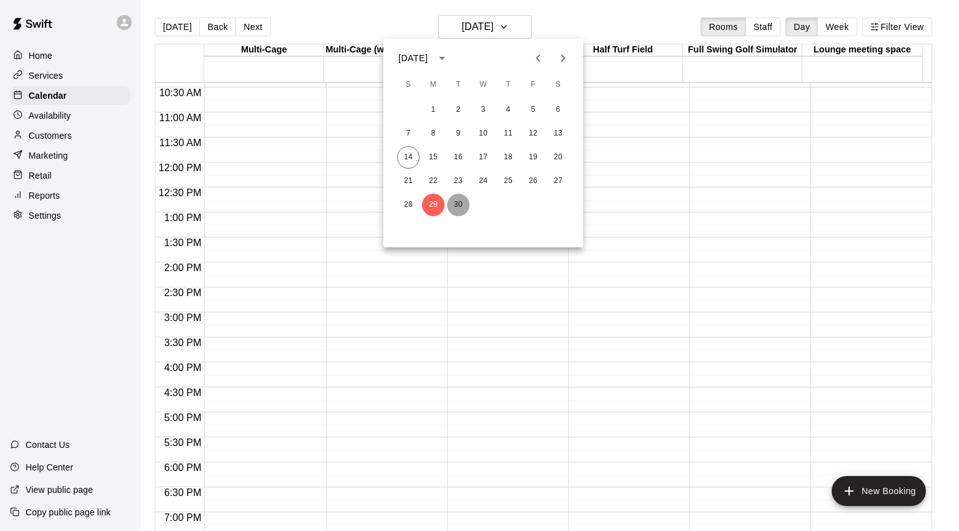
click at [461, 206] on button "30" at bounding box center [458, 205] width 22 height 22
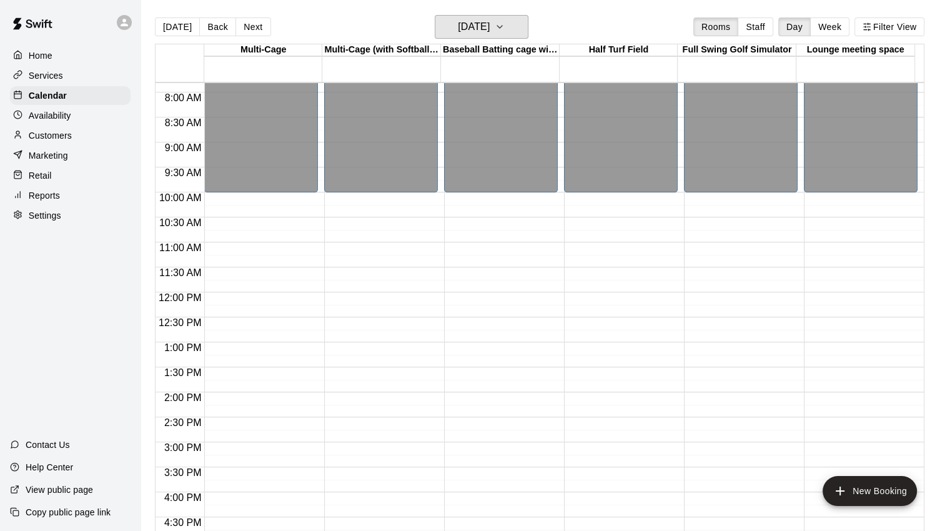
scroll to position [270, 0]
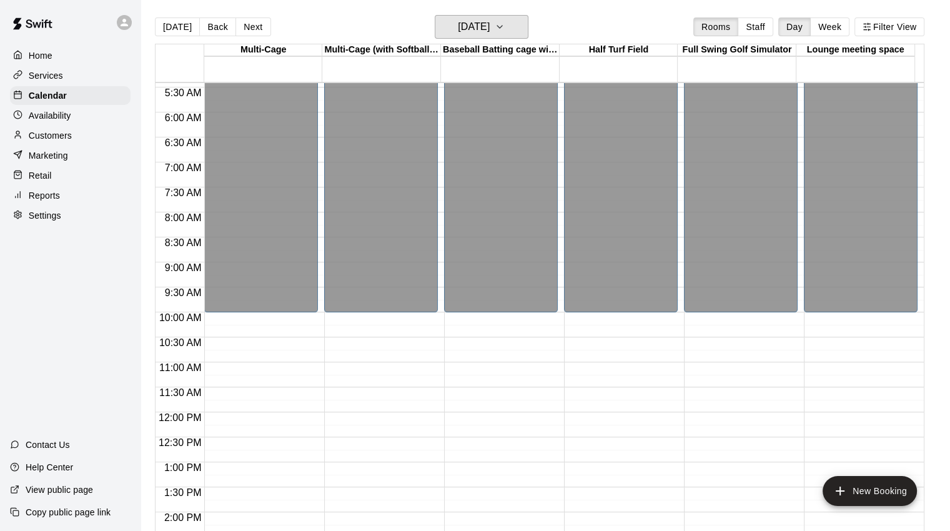
click at [517, 23] on button "Tuesday Sep 30" at bounding box center [482, 27] width 94 height 24
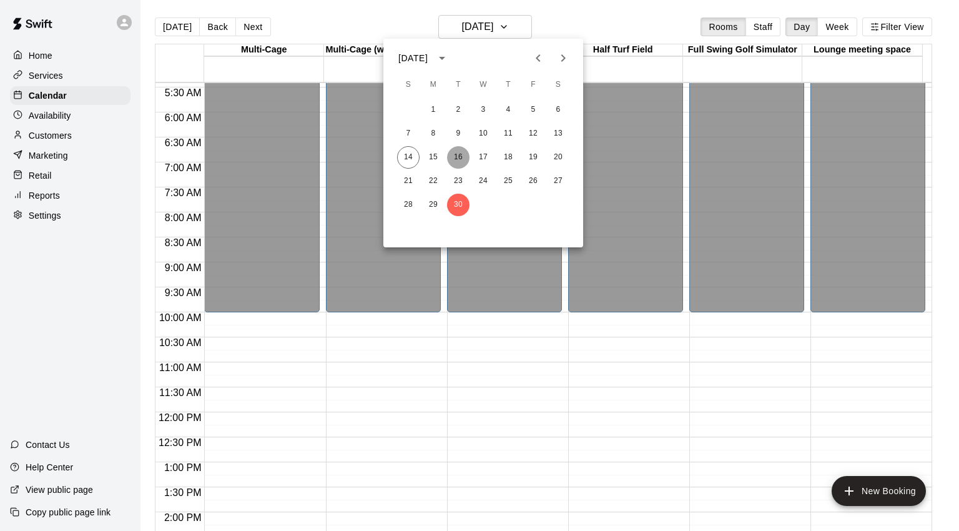
click at [460, 159] on button "16" at bounding box center [458, 157] width 22 height 22
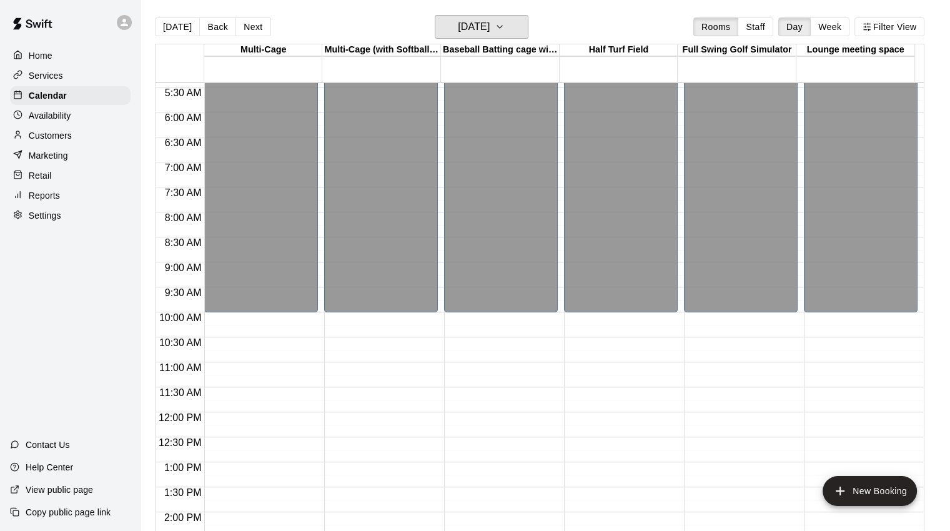
scroll to position [0, 0]
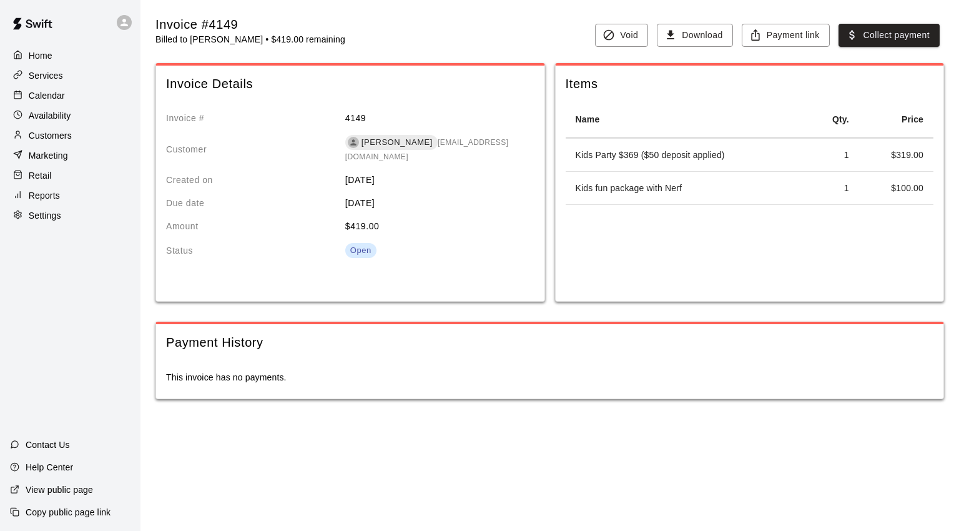
click at [885, 39] on button "Collect payment" at bounding box center [889, 35] width 101 height 23
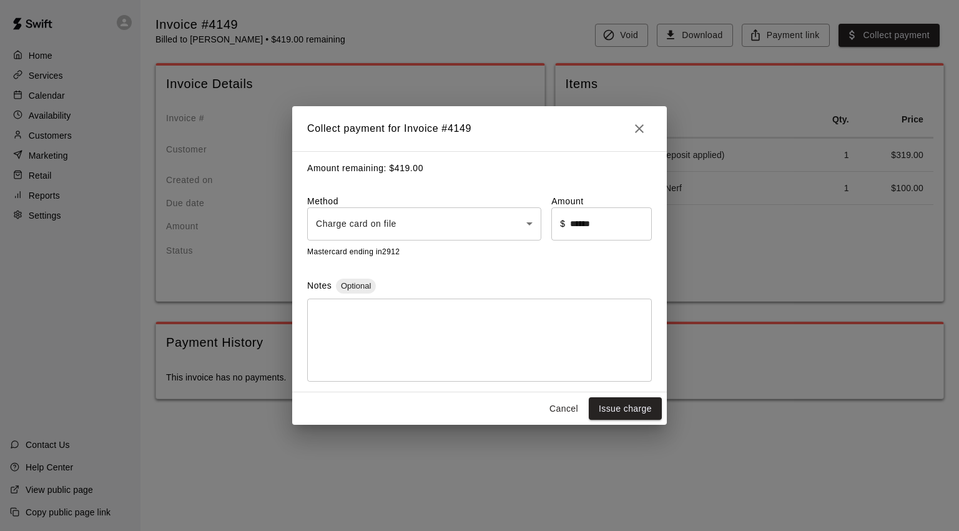
click at [443, 232] on body "Home Services Calendar Availability Customers Marketing Retail Reports Settings…" at bounding box center [479, 212] width 959 height 424
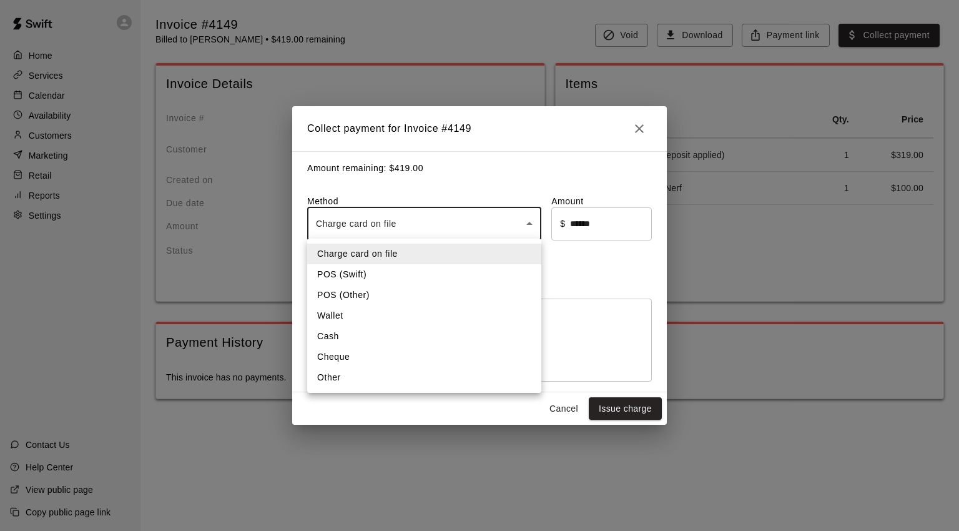
click at [335, 381] on li "Other" at bounding box center [424, 377] width 234 height 21
type input "*****"
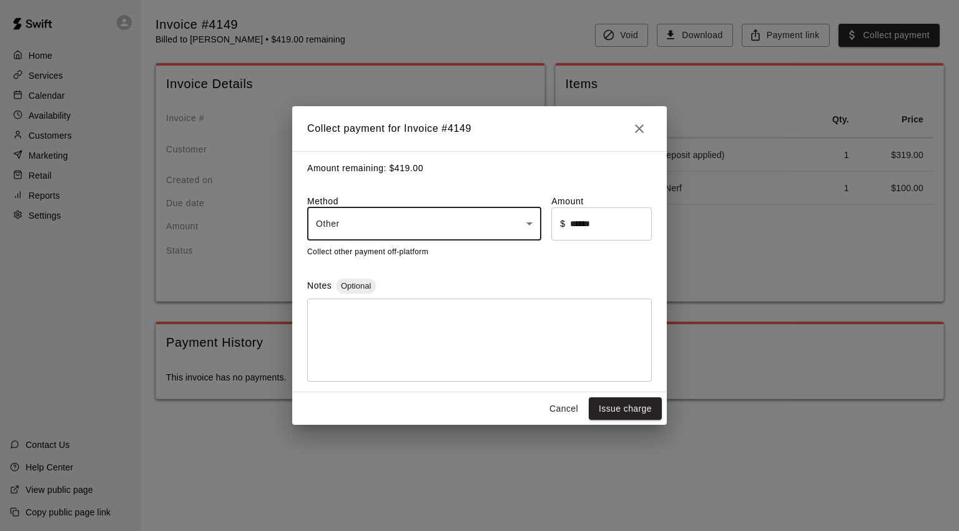
click at [376, 334] on textarea at bounding box center [479, 340] width 327 height 62
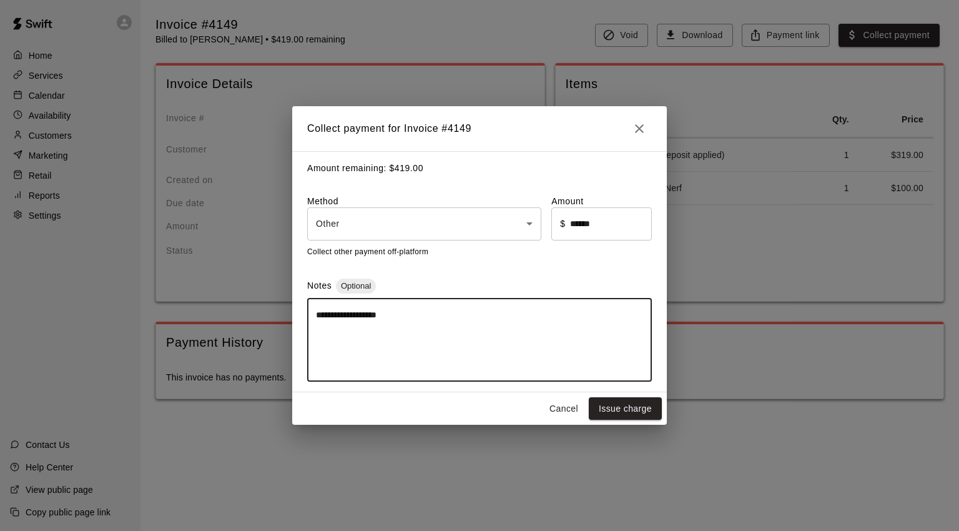
click at [460, 337] on textarea "**********" at bounding box center [479, 340] width 327 height 62
type textarea "**********"
click at [630, 414] on button "Issue charge" at bounding box center [625, 408] width 73 height 23
